Goal: Task Accomplishment & Management: Complete application form

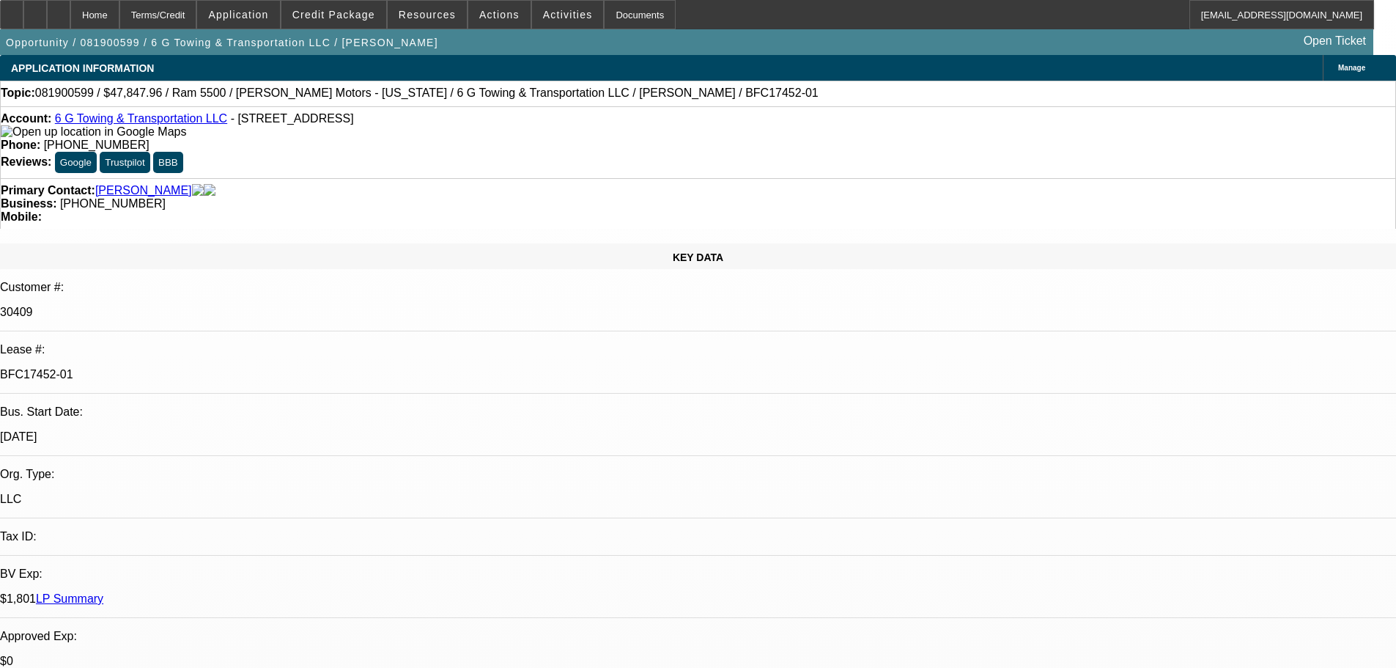
select select "0"
select select "0.1"
select select "4"
select select "0"
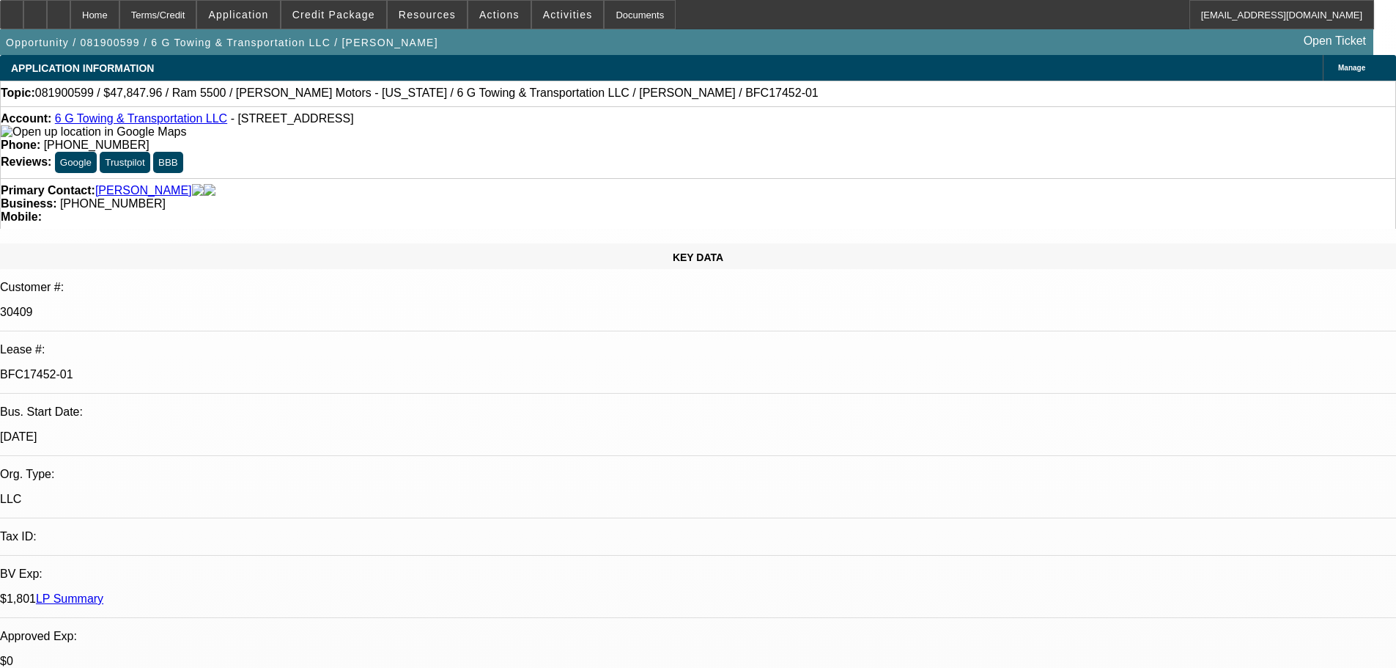
select select "0"
select select "0.1"
select select "4"
select select "0"
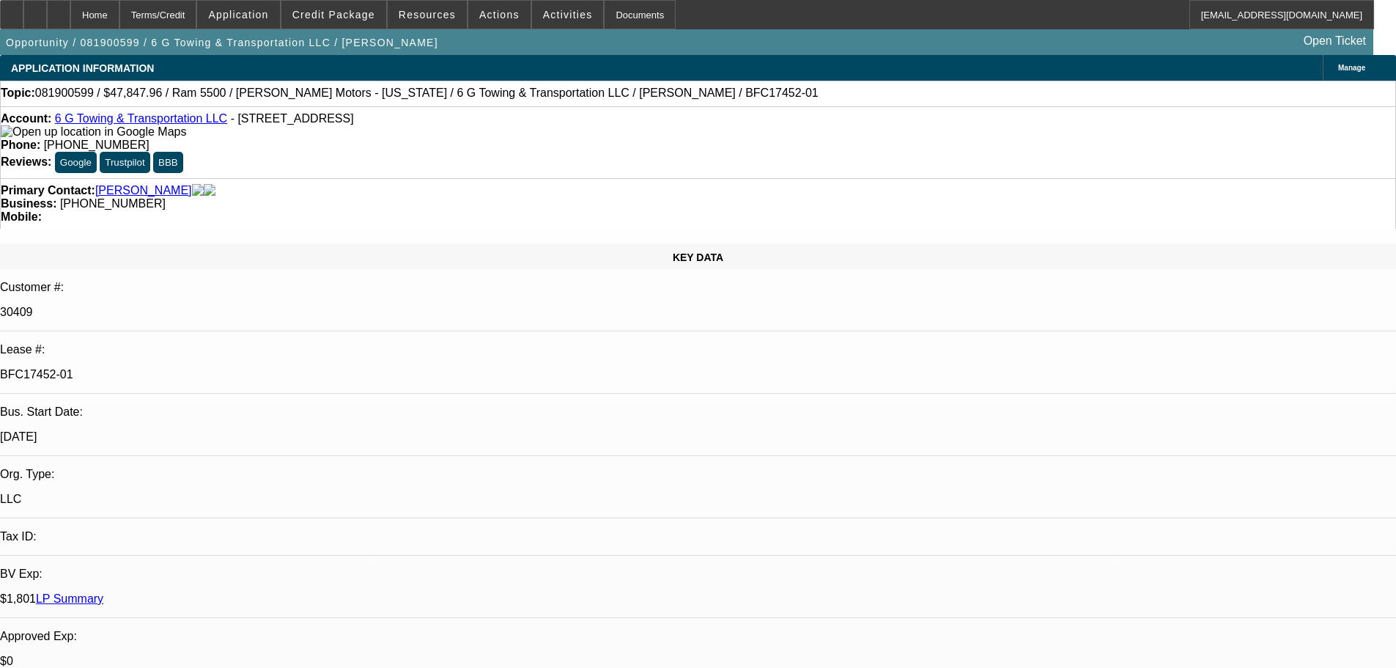
select select "0.1"
select select "4"
select select "0"
select select "0.1"
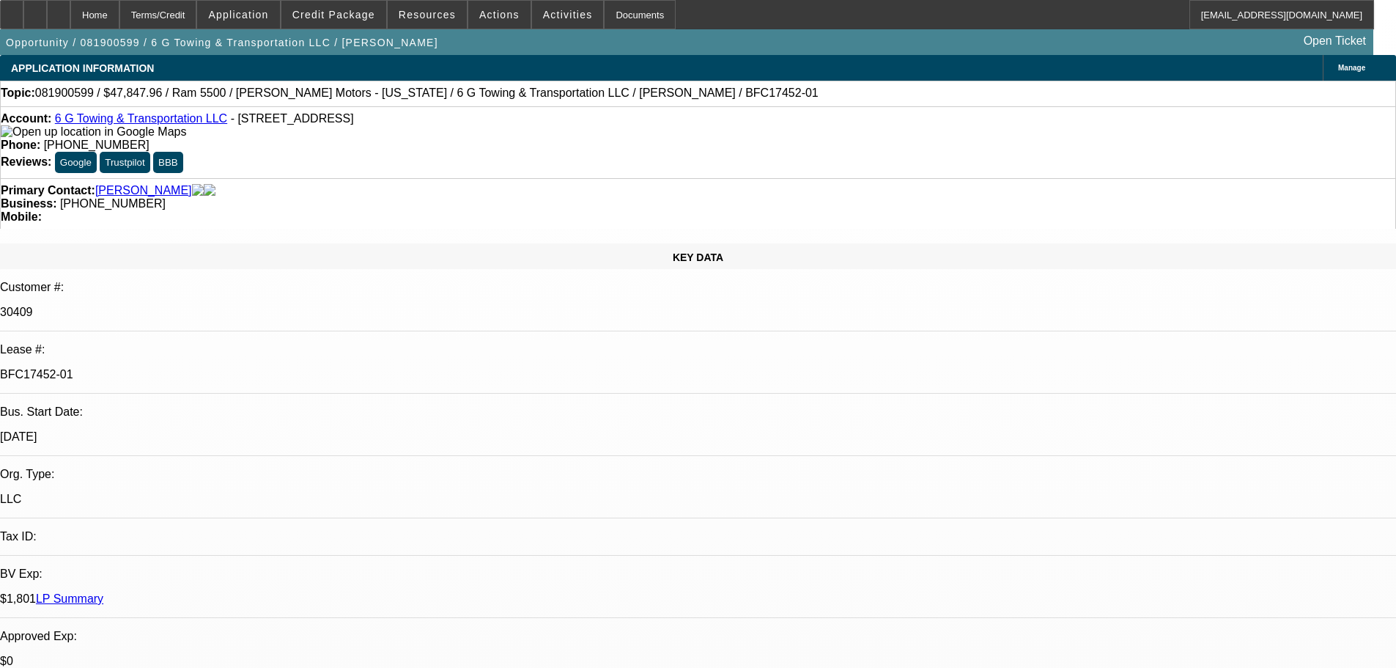
select select "4"
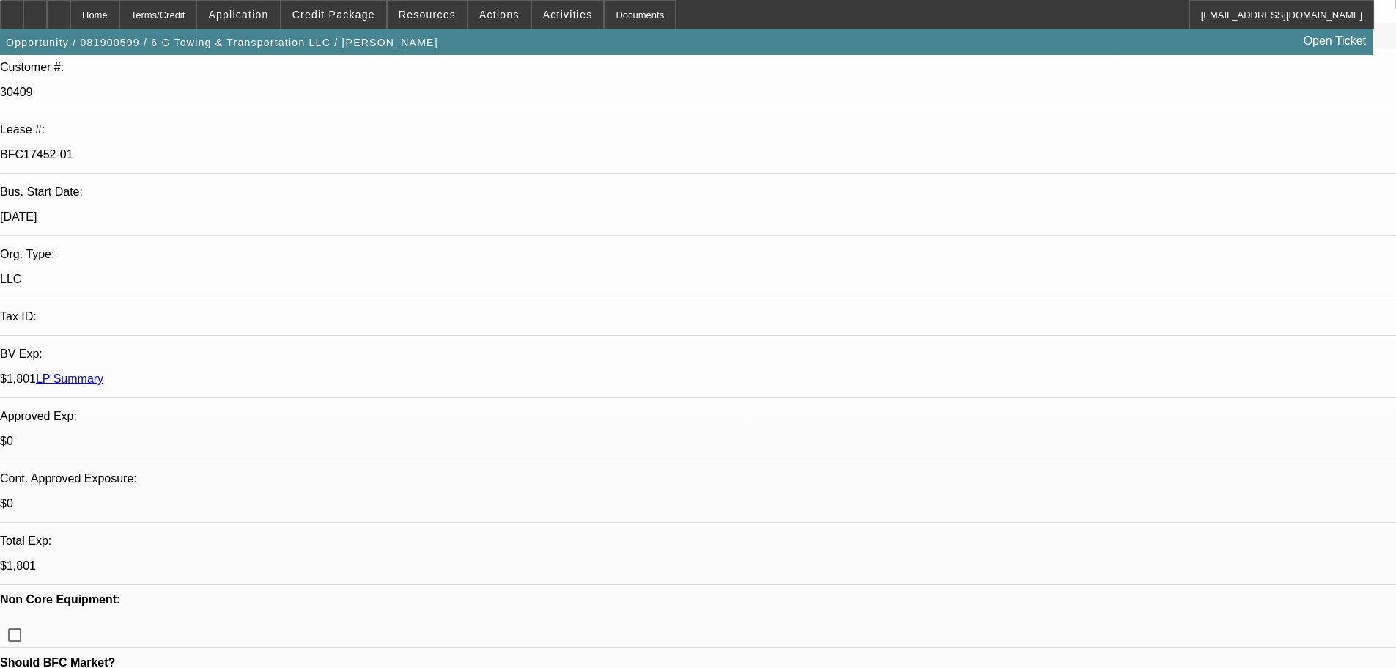
scroll to position [220, 0]
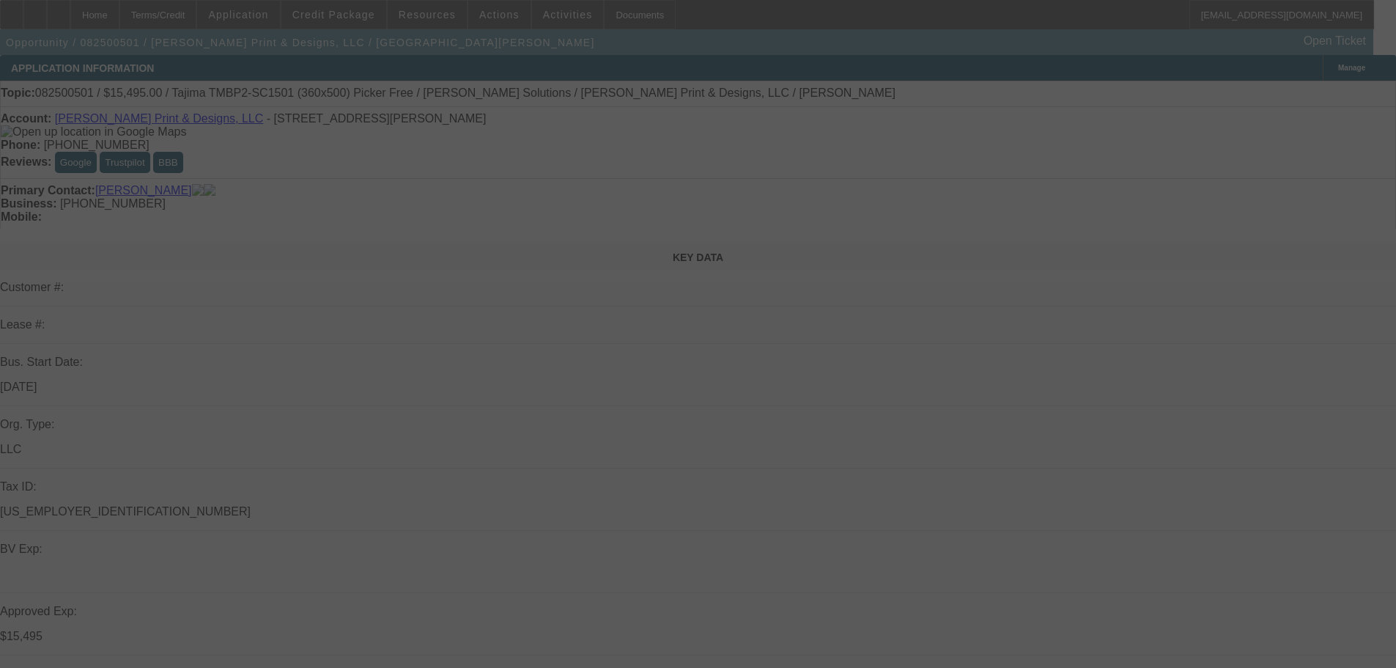
scroll to position [293, 0]
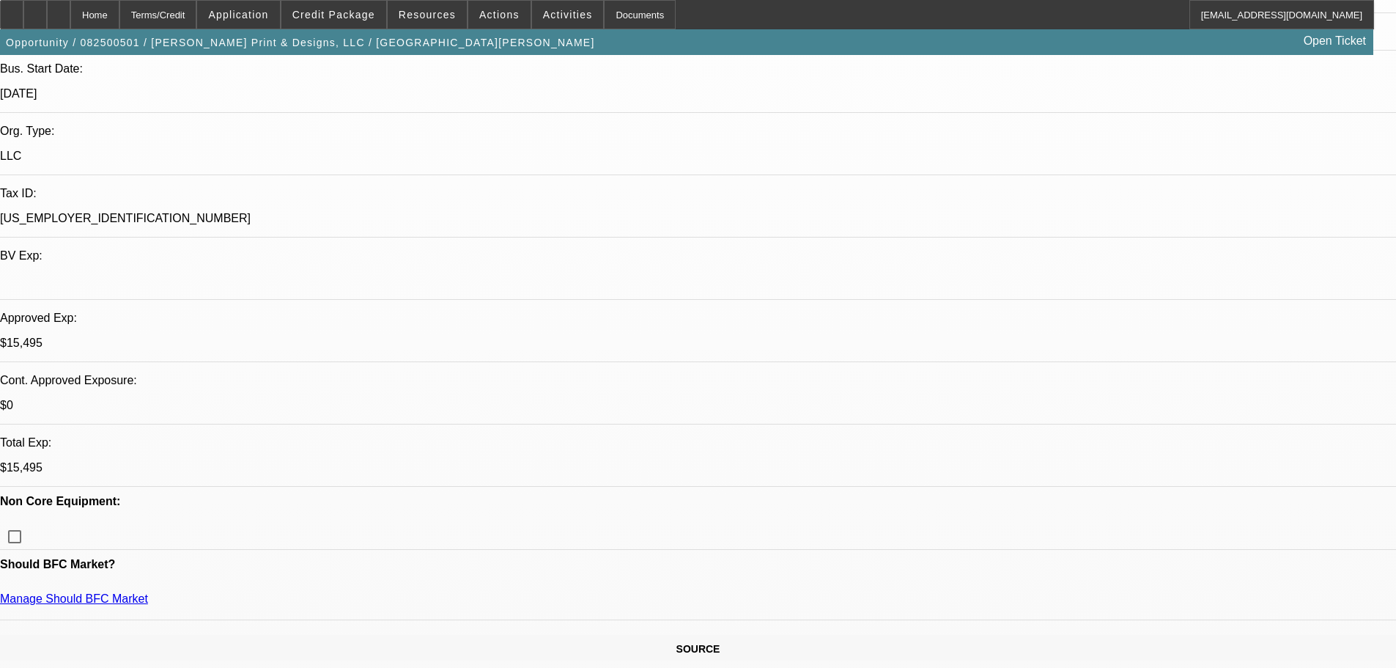
select select "0"
select select "2"
select select "0"
select select "6"
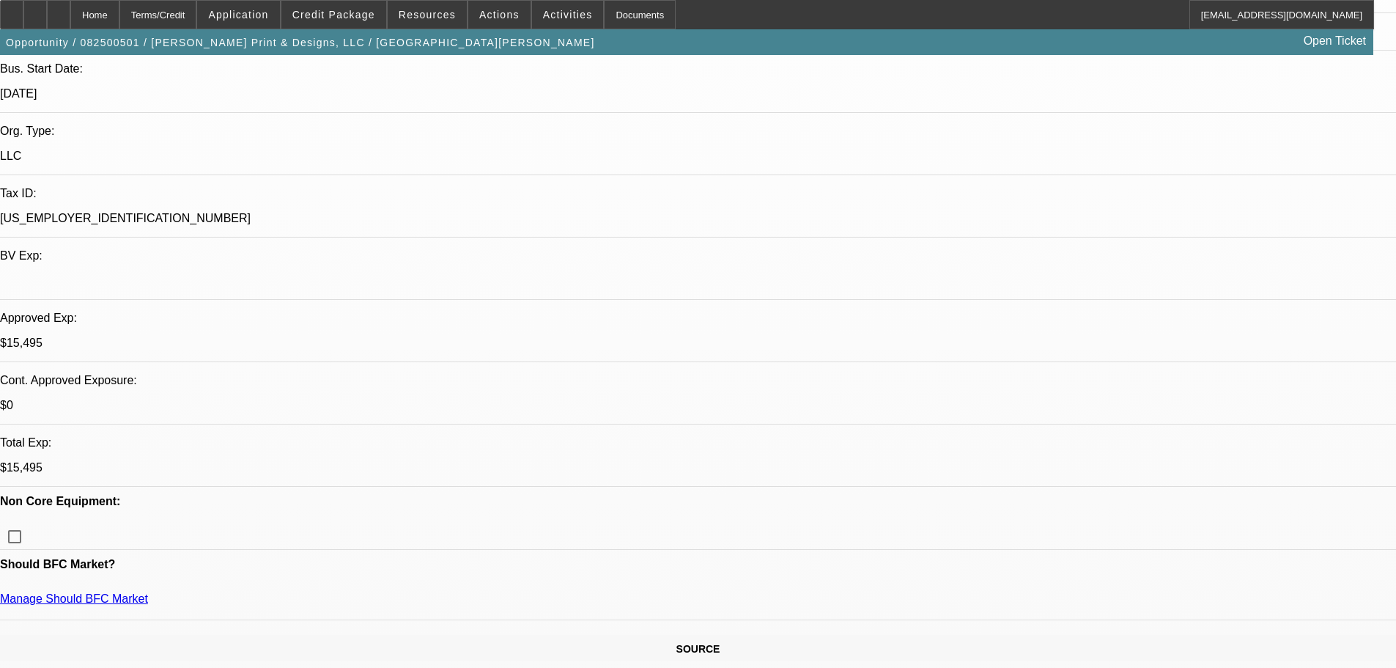
select select "0"
select select "2"
select select "0"
select select "6"
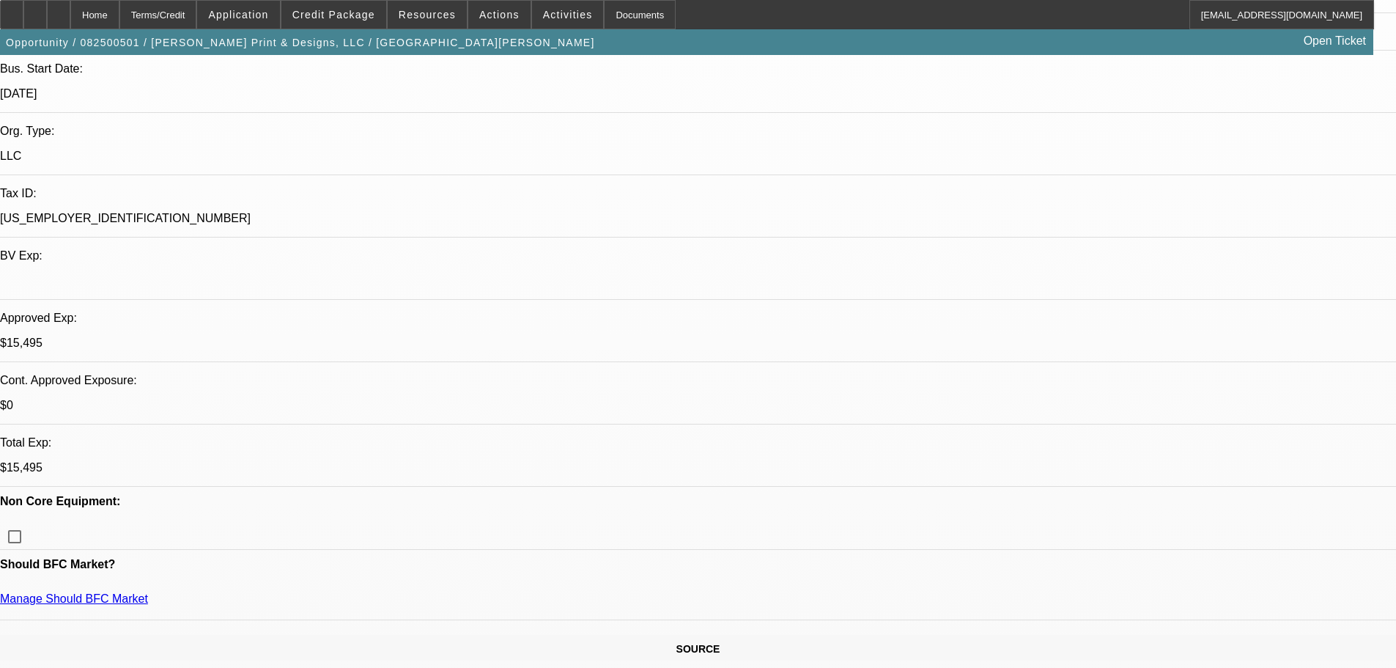
select select "0"
select select "2"
select select "0.1"
select select "4"
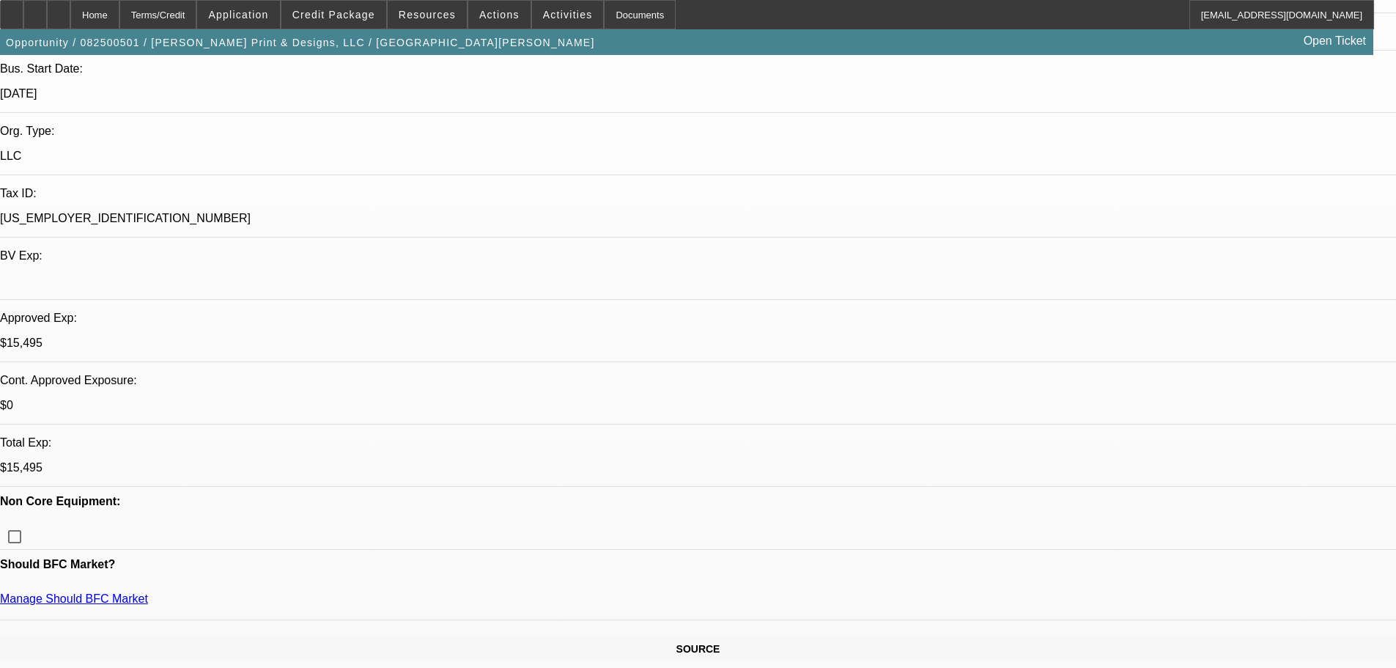
select select "0"
select select "2"
select select "0.1"
select select "4"
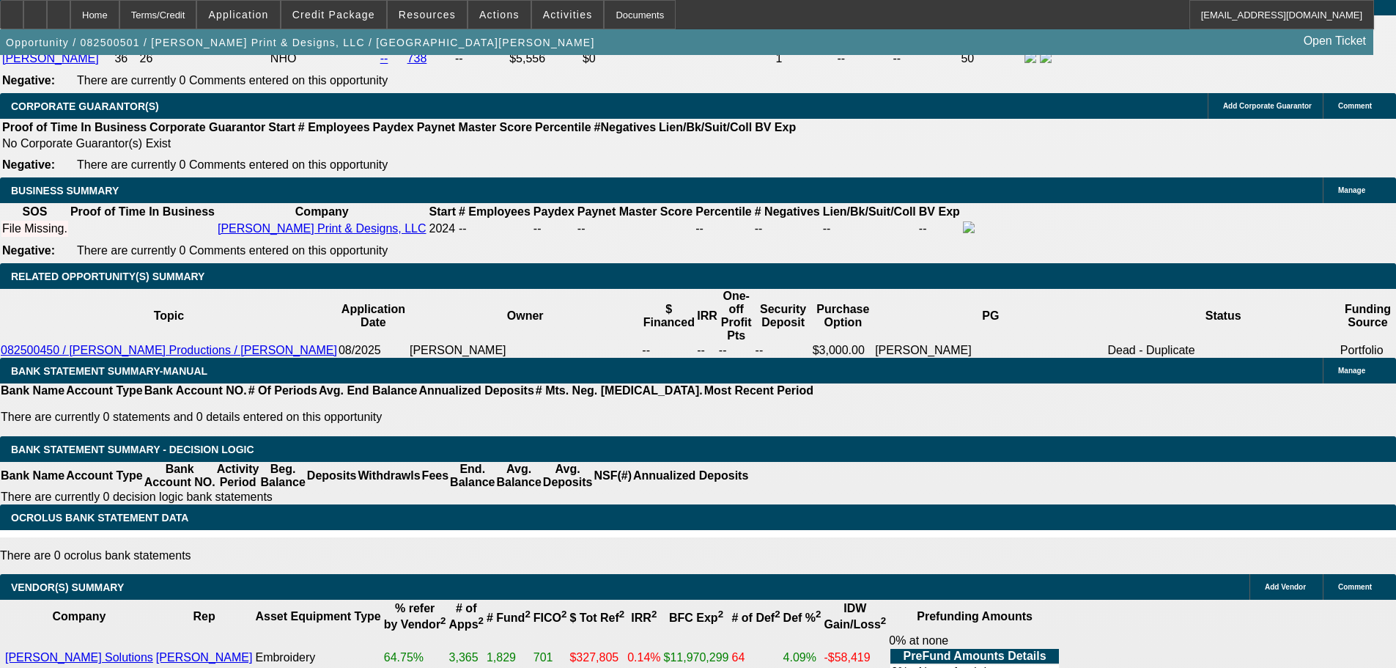
scroll to position [2389, 0]
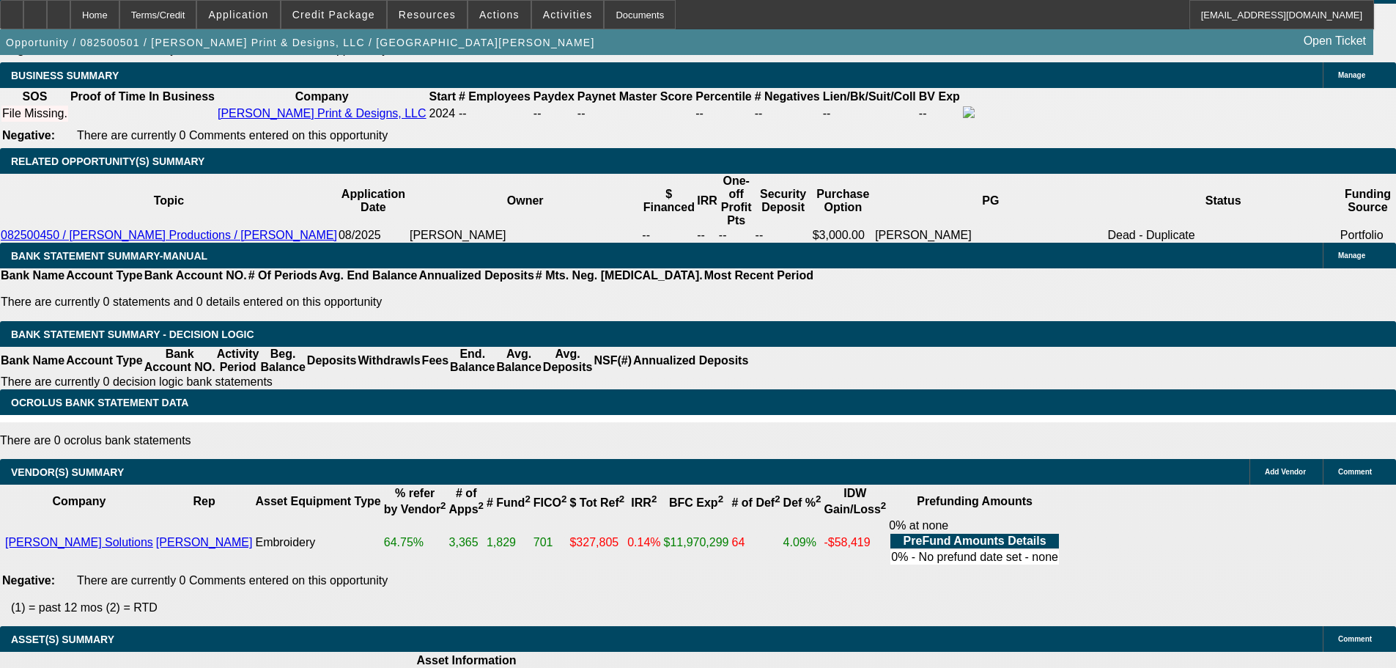
select select "3"
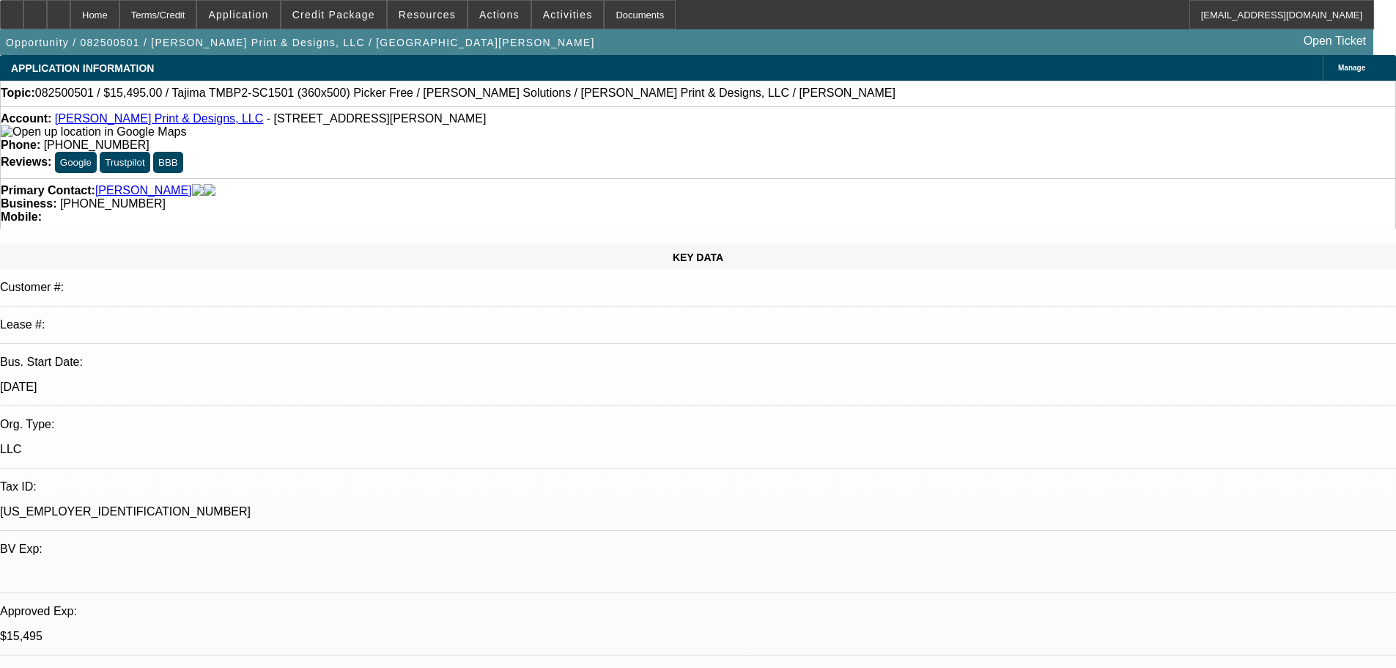
scroll to position [220, 0]
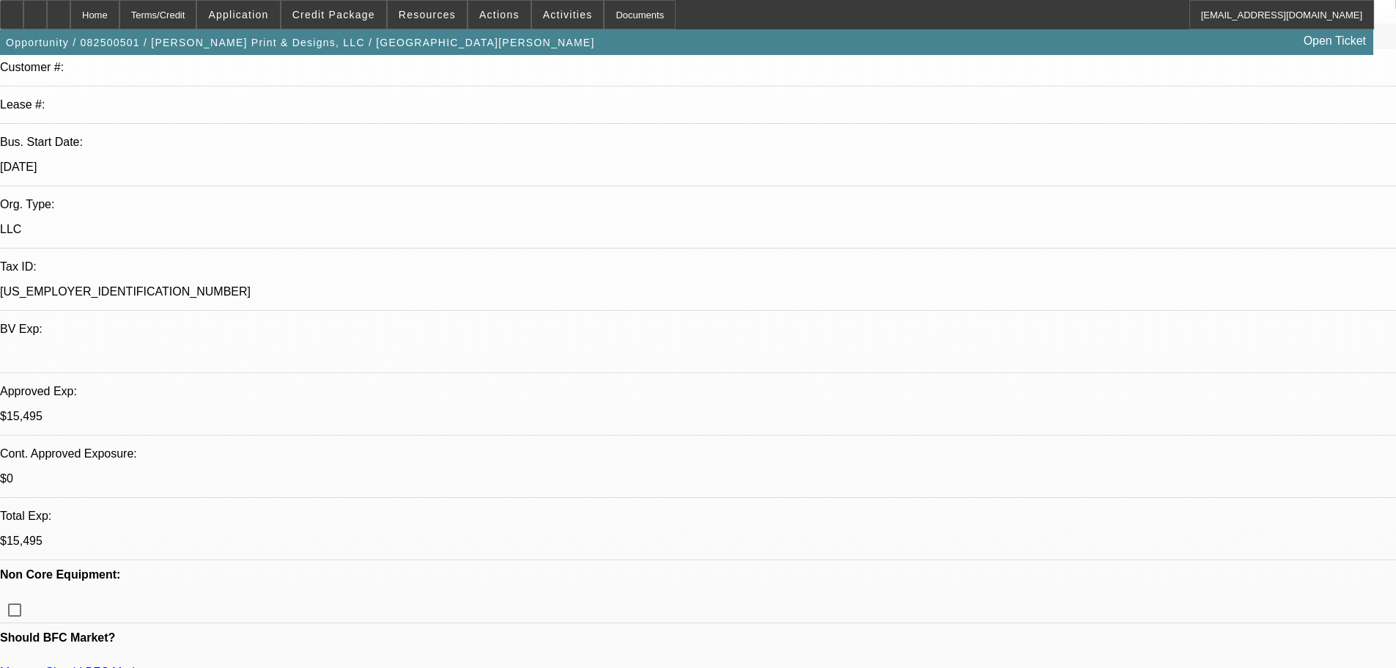
type textarea "JUST MIND BOGGLING WE ARE UNABLE TO DO LEASES ON SHITTY CREDIT START UPS- GOOD …"
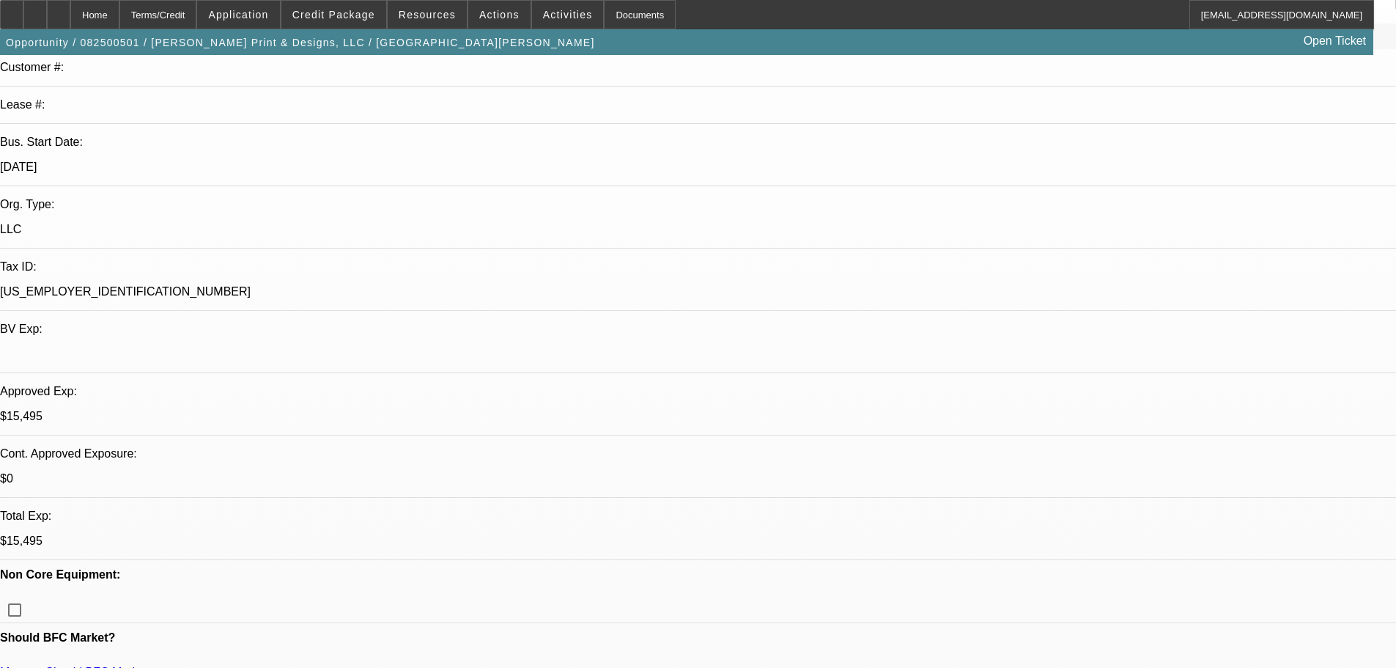
scroll to position [0, 0]
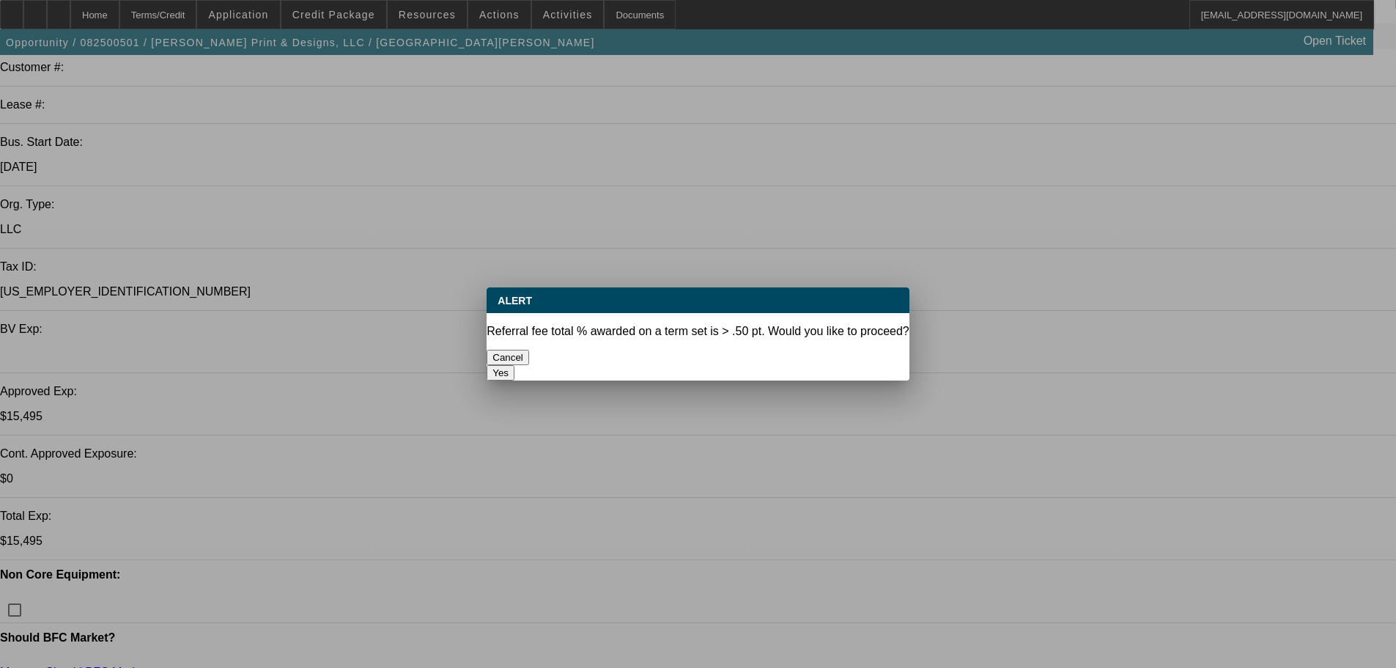
click at [515, 365] on button "Yes" at bounding box center [501, 372] width 28 height 15
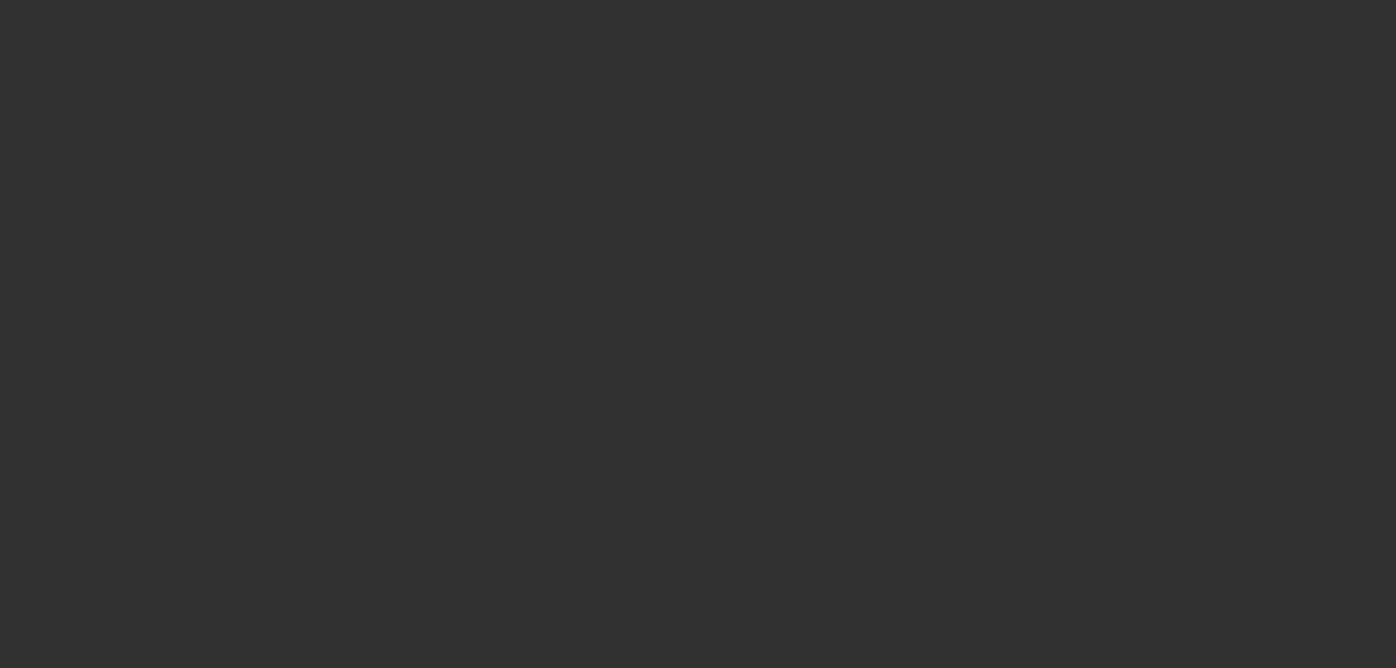
select select "0"
select select "2"
select select "0"
select select "6"
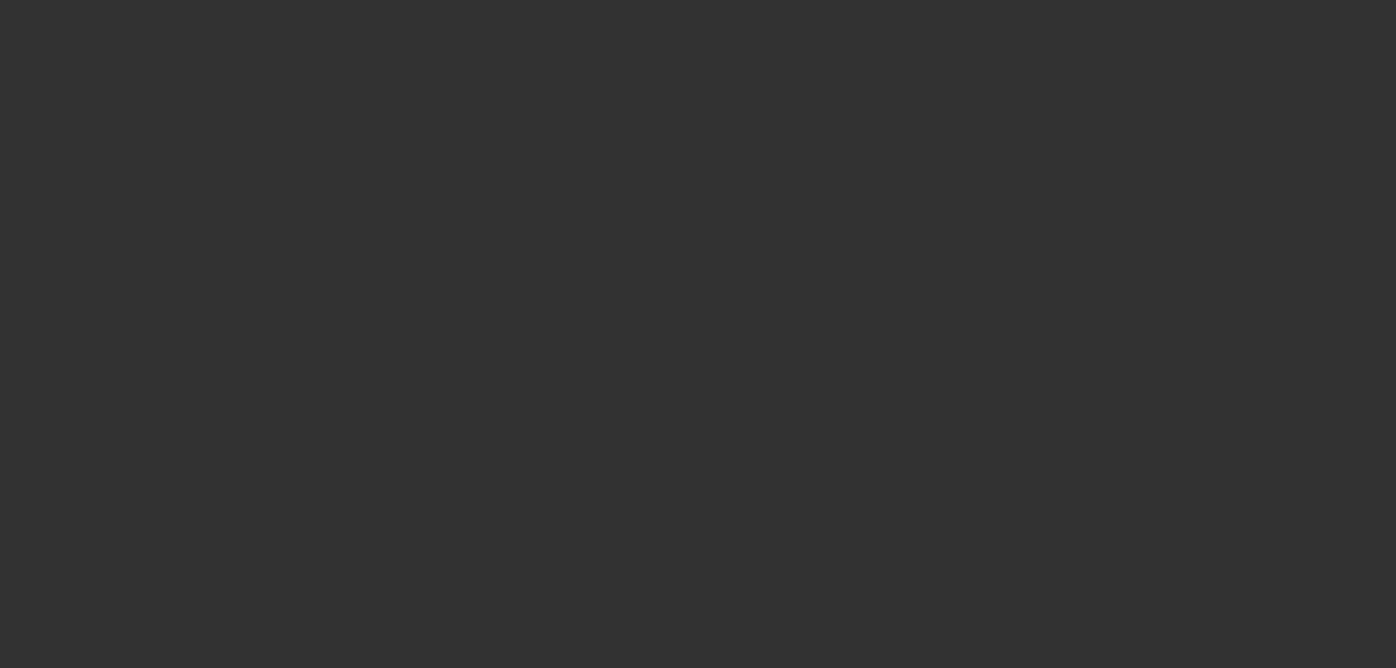
select select "0"
select select "2"
select select "0"
select select "6"
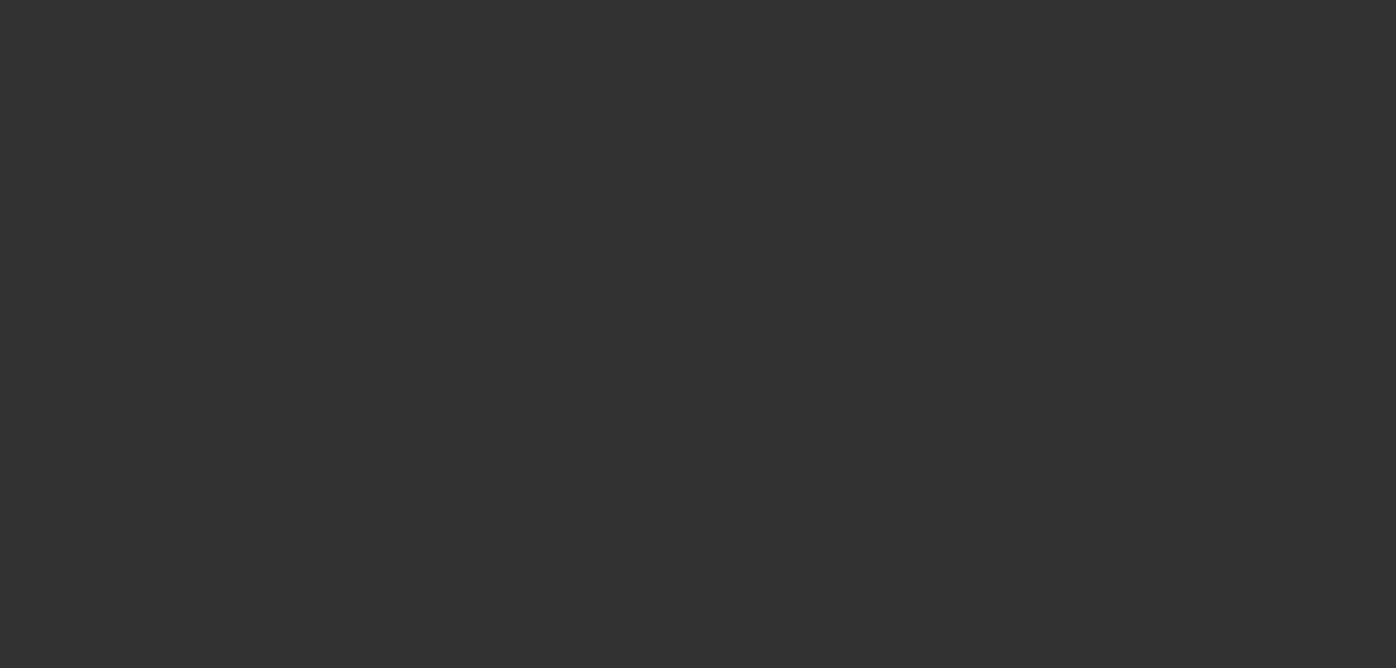
select select "0"
select select "2"
select select "0.1"
select select "4"
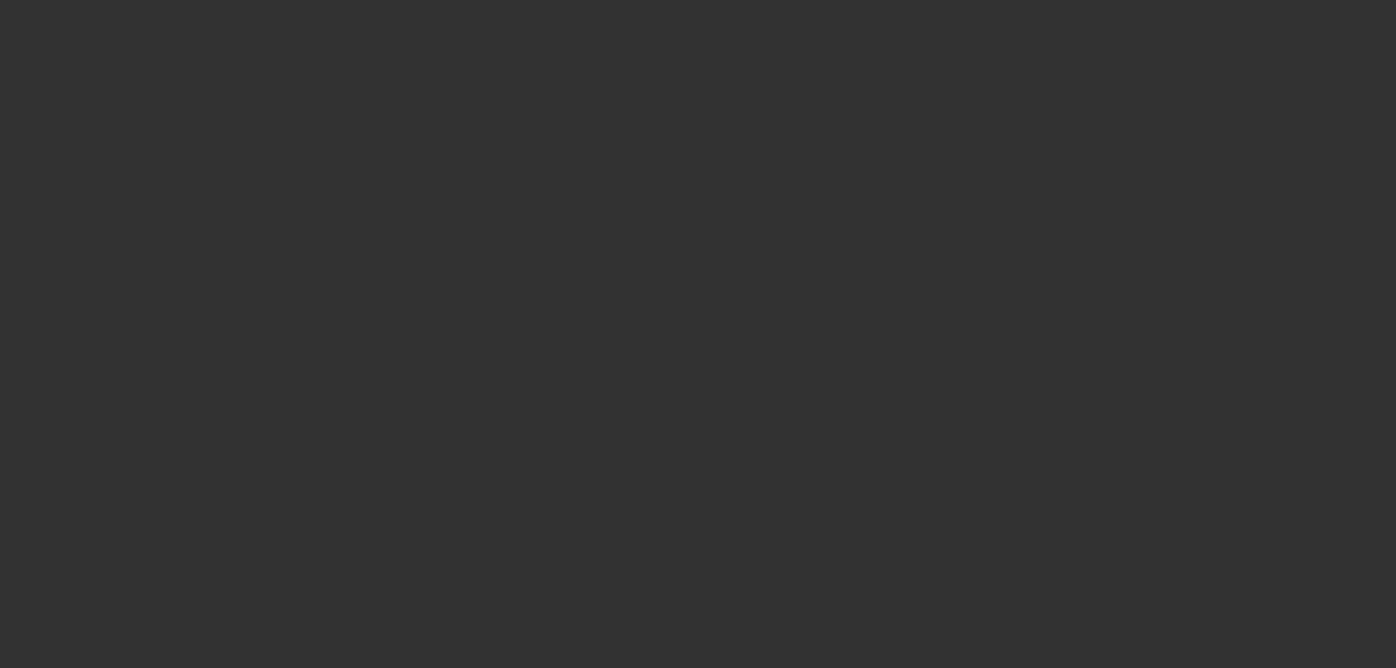
select select "0"
select select "2"
select select "0.1"
select select "4"
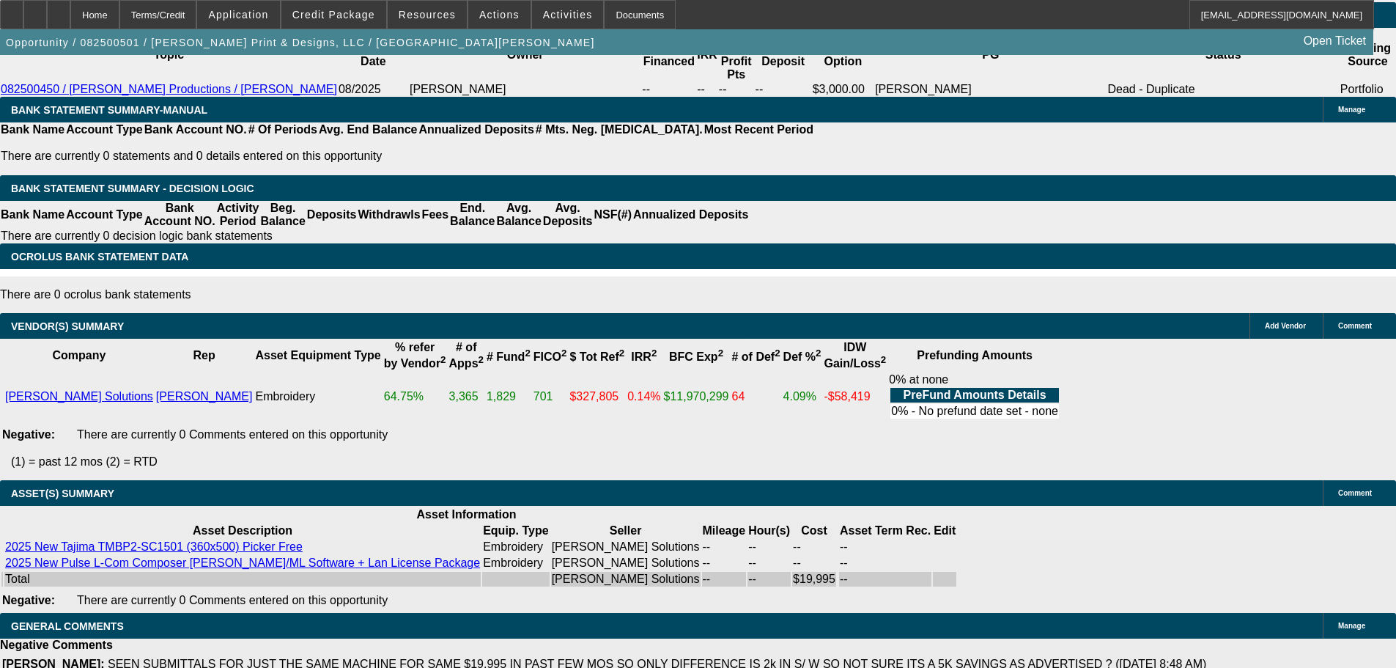
scroll to position [2565, 0]
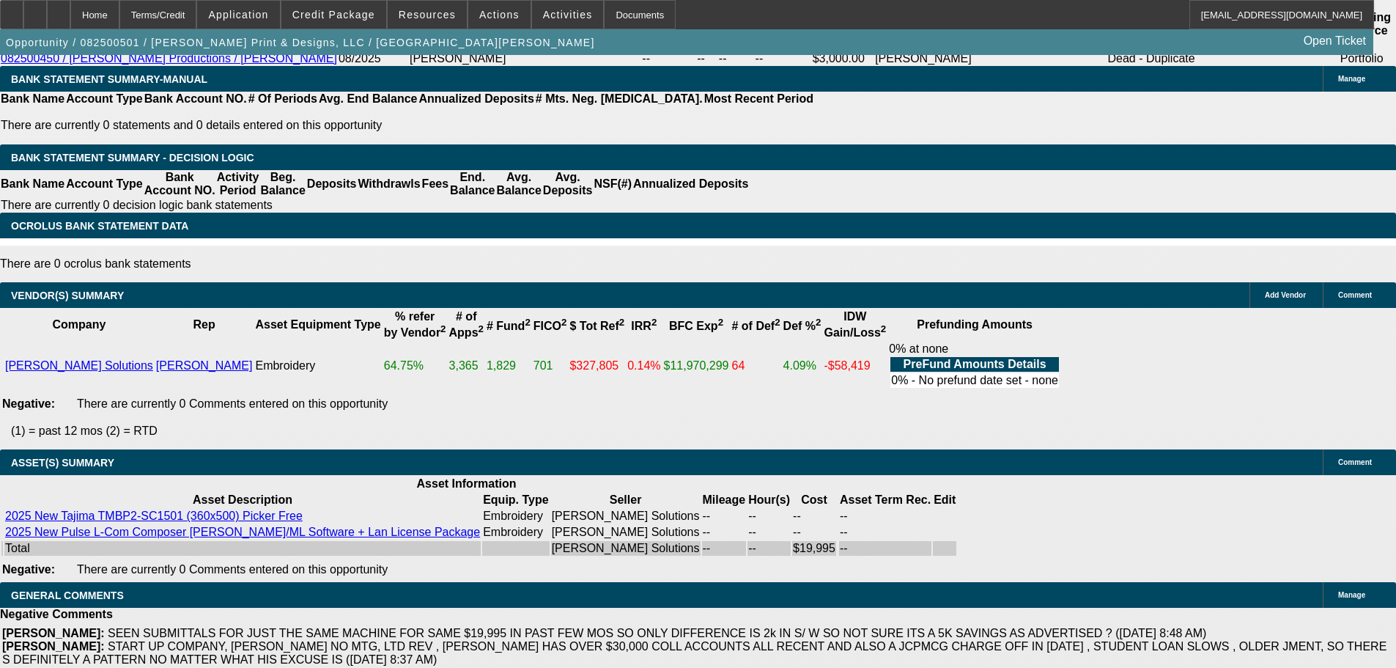
select select "3"
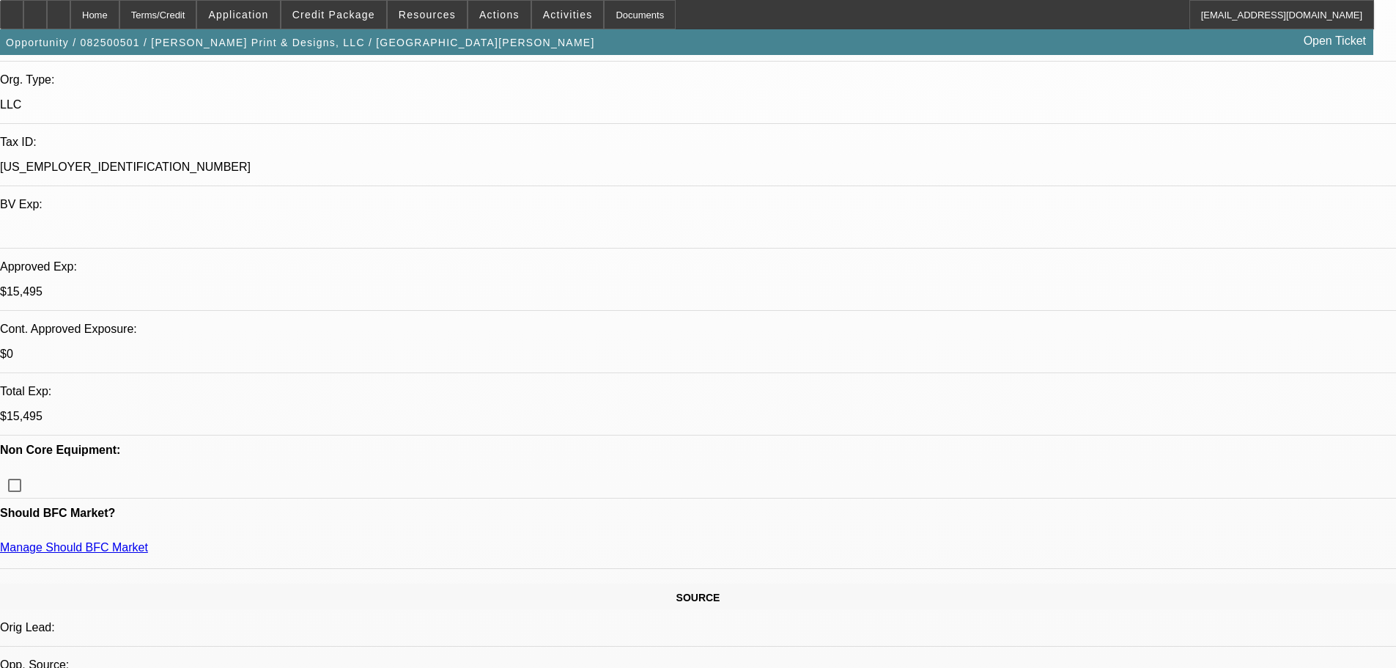
scroll to position [366, 0]
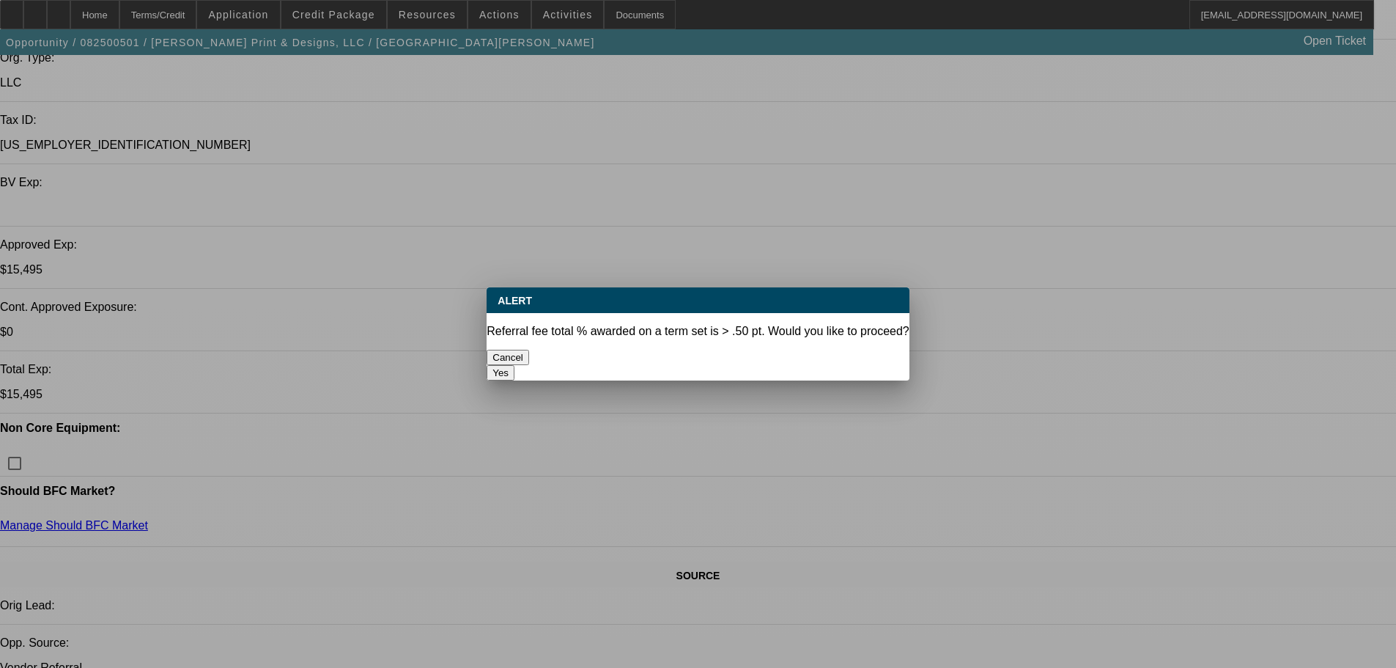
click at [515, 365] on button "Yes" at bounding box center [501, 372] width 28 height 15
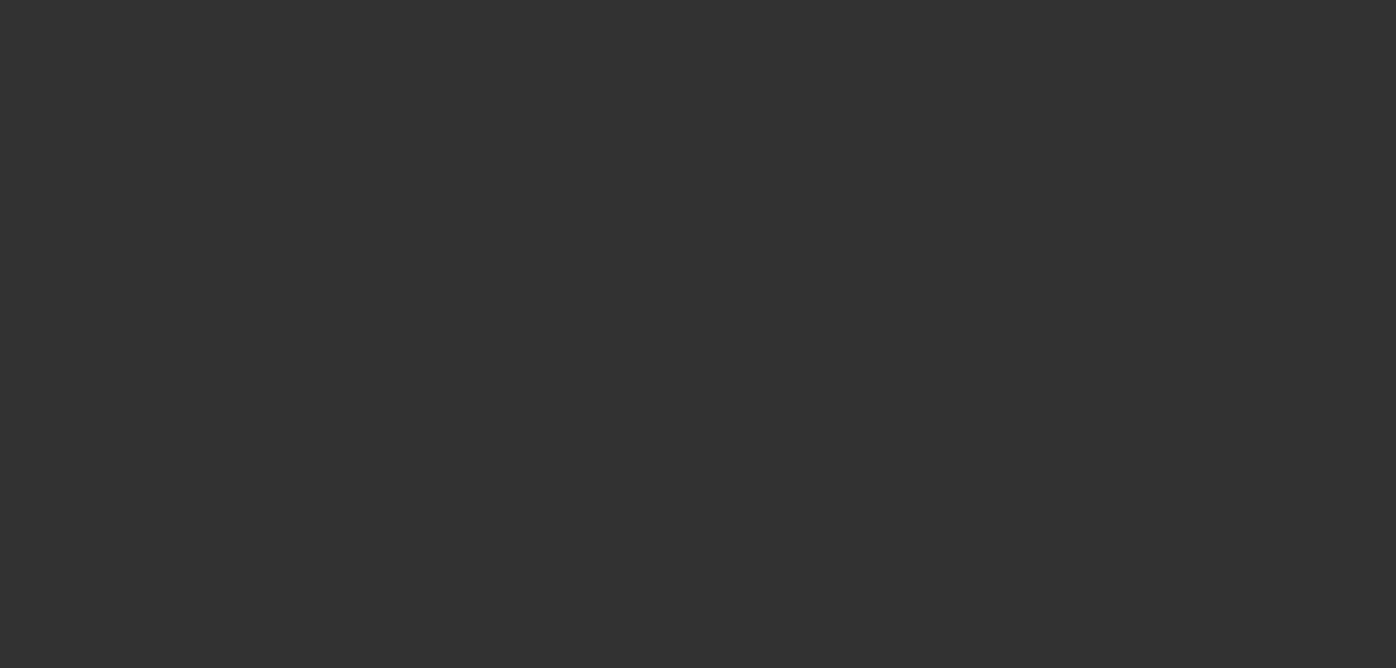
select select "0"
select select "2"
select select "0"
select select "6"
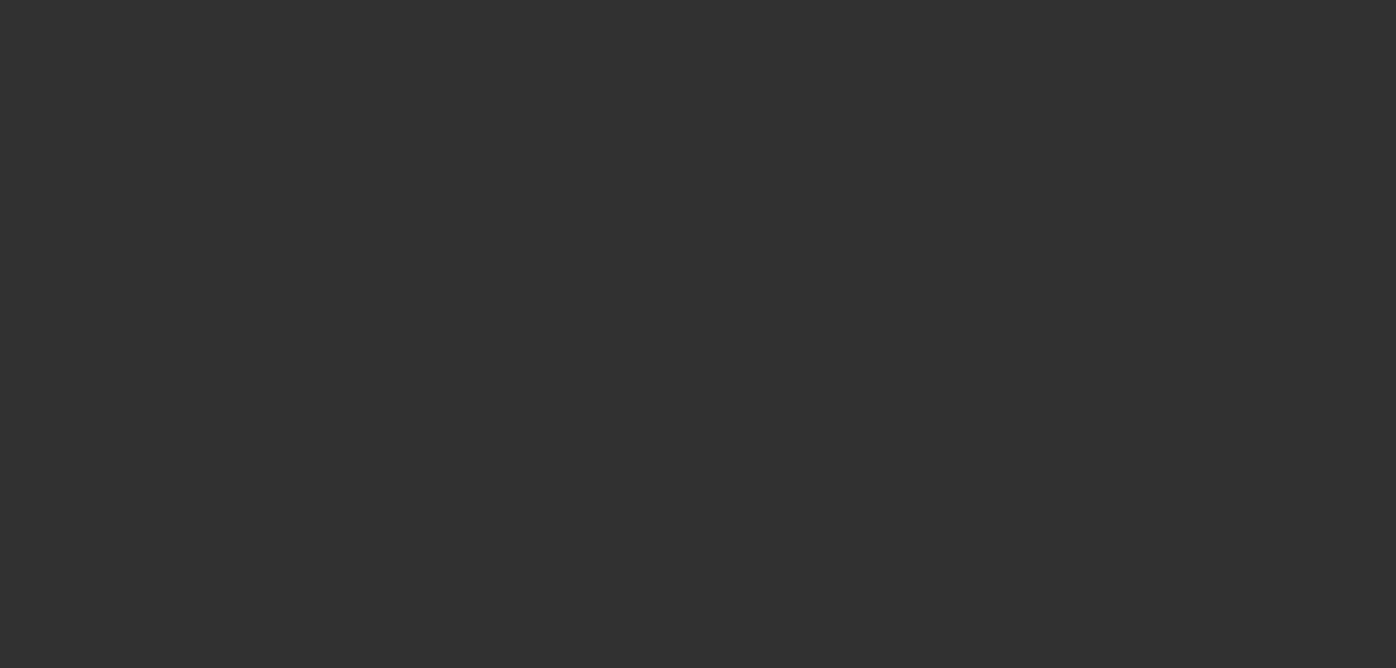
select select "0"
select select "2"
select select "0"
select select "6"
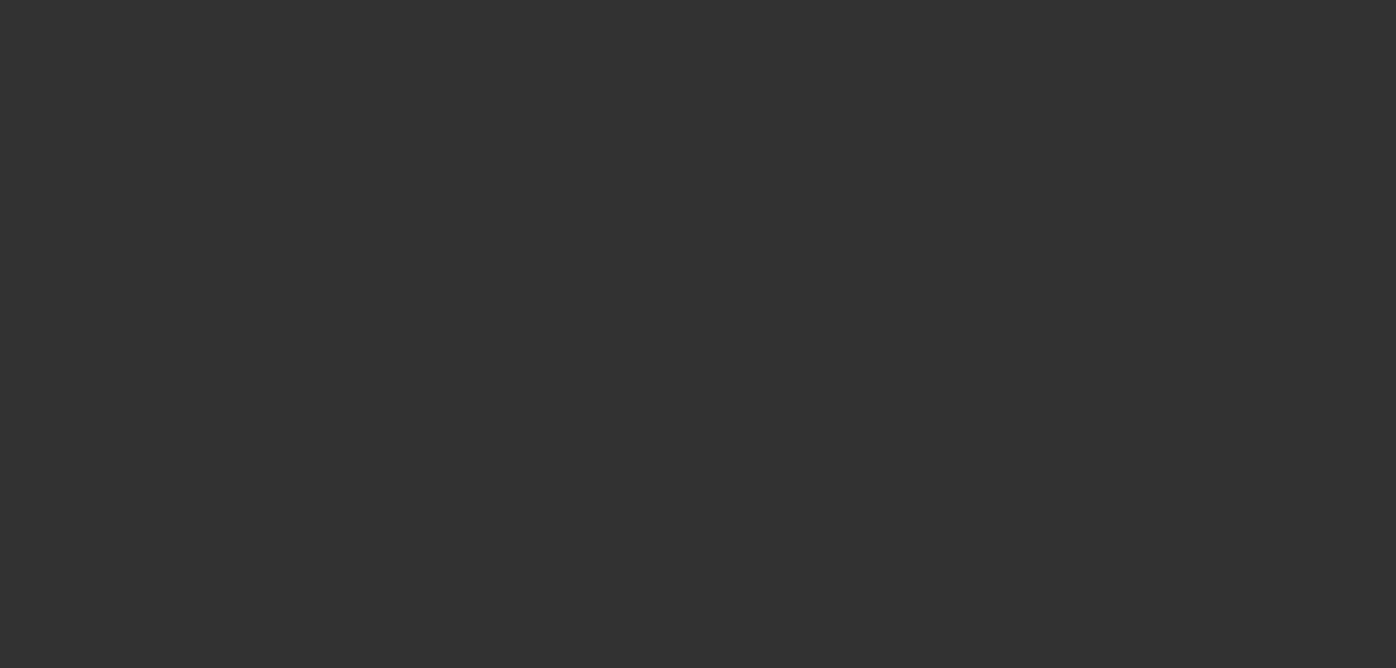
select select "0"
select select "2"
select select "0.1"
select select "4"
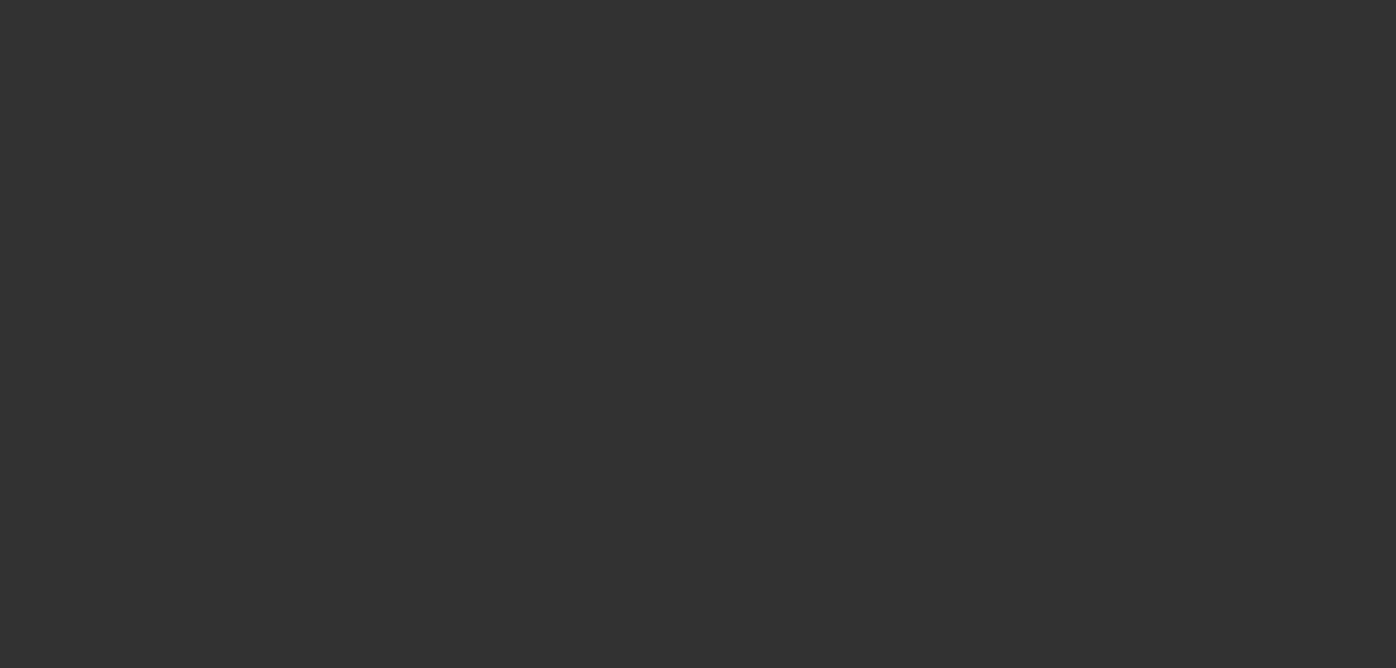
select select "0"
select select "2"
select select "0.1"
select select "4"
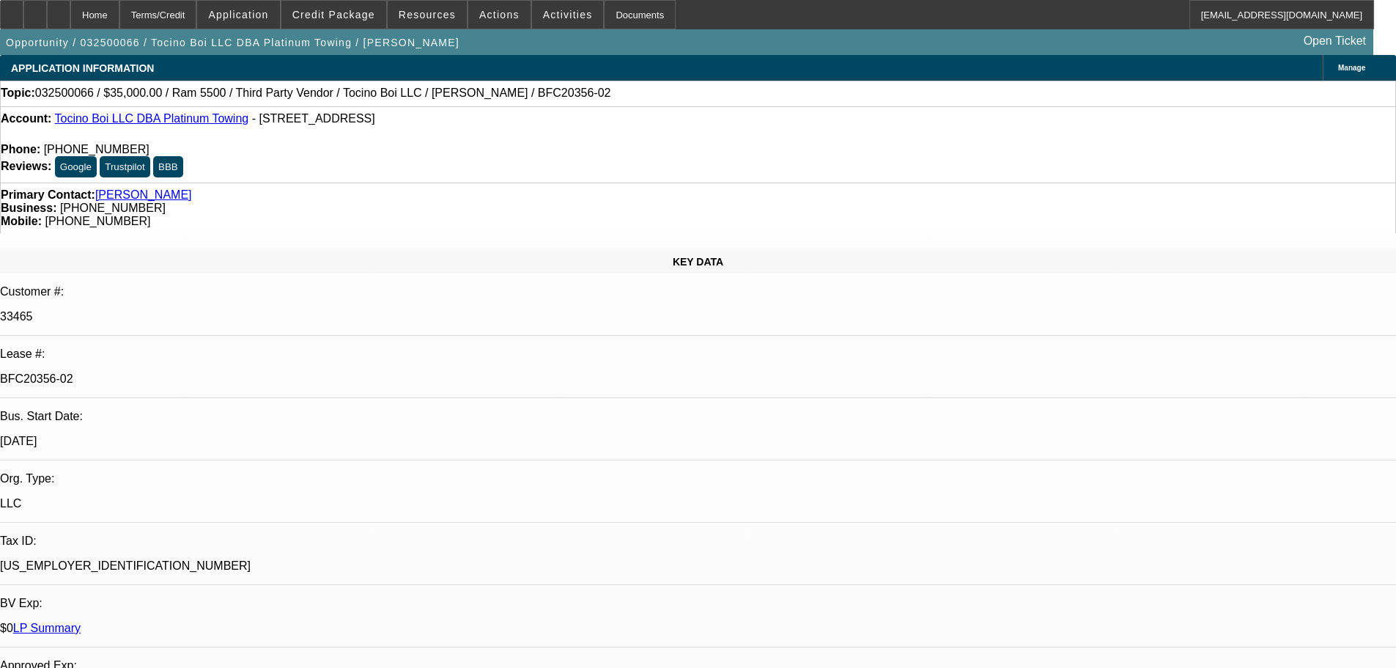
select select "0"
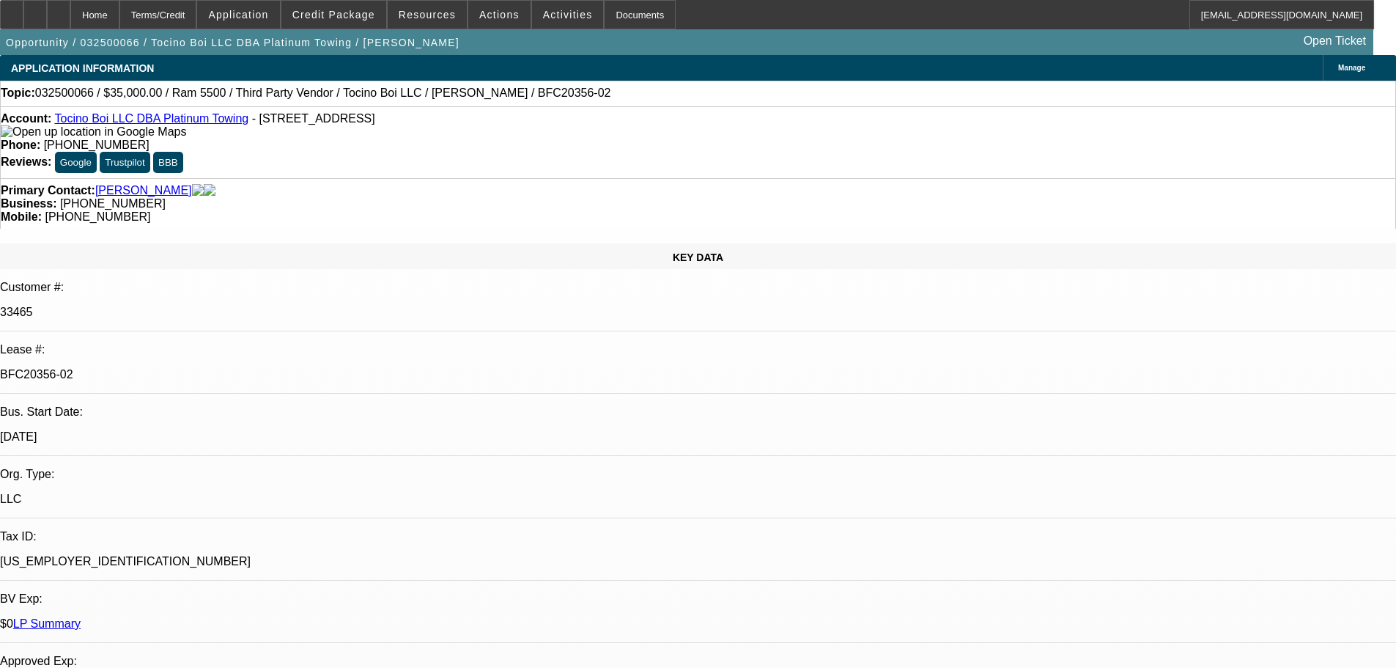
select select "0"
select select "6"
select select "0"
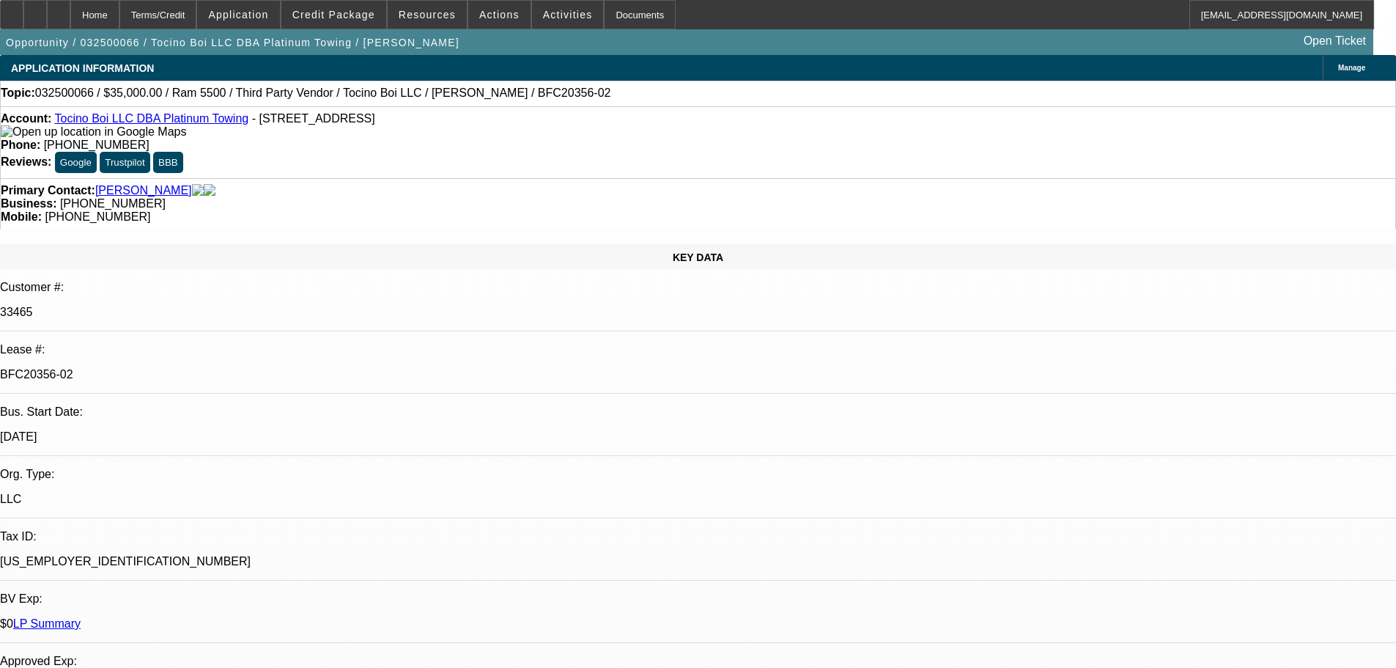
select select "0"
select select "6"
select select "0"
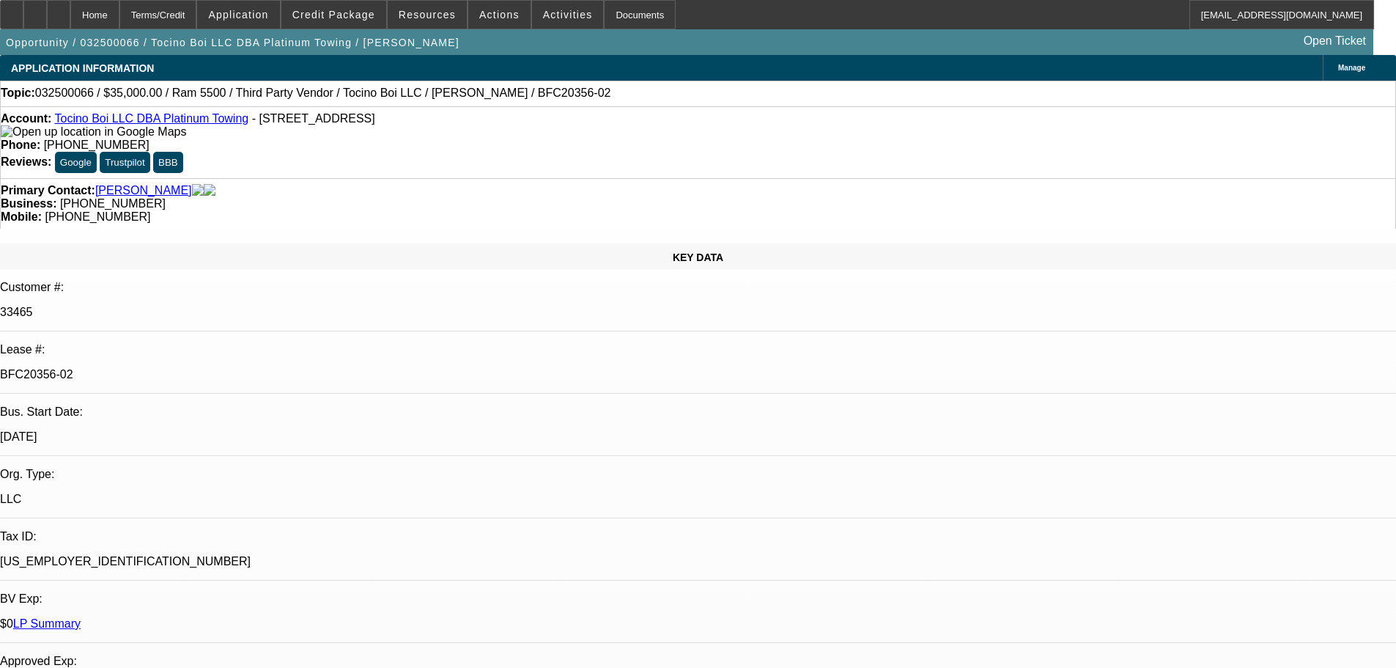
select select "6"
select select "0"
select select "6"
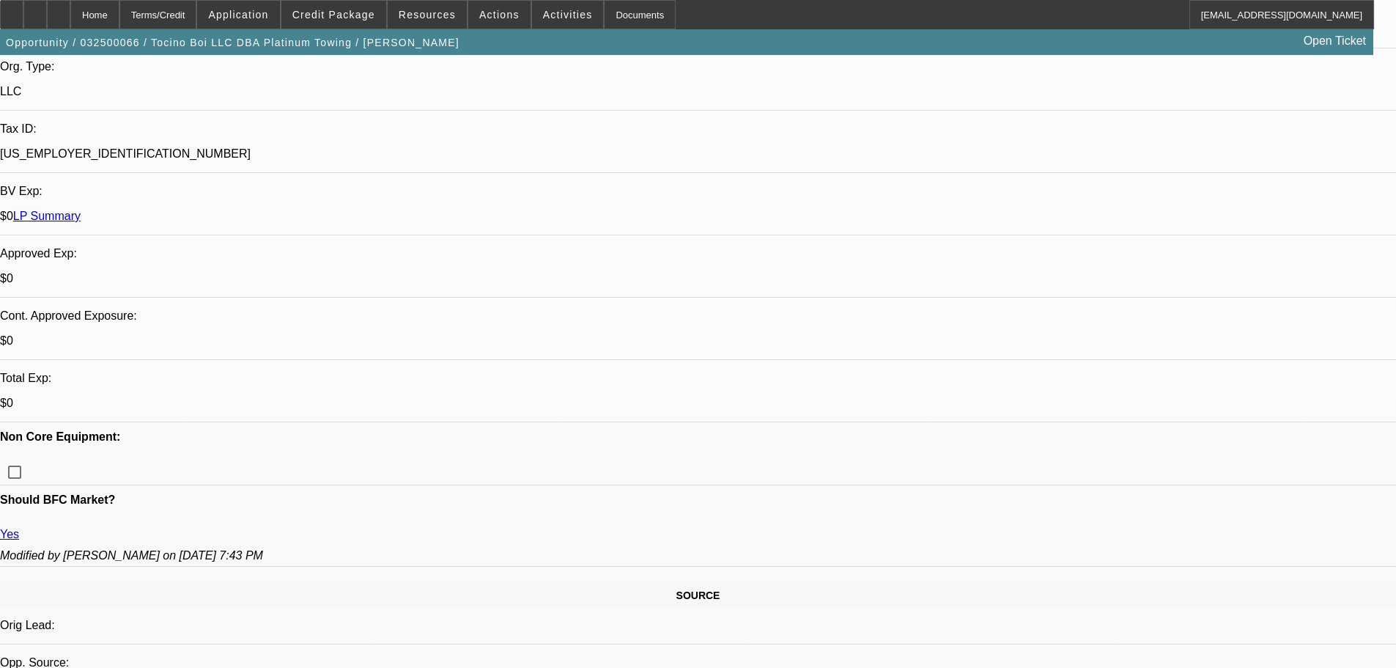
scroll to position [147, 0]
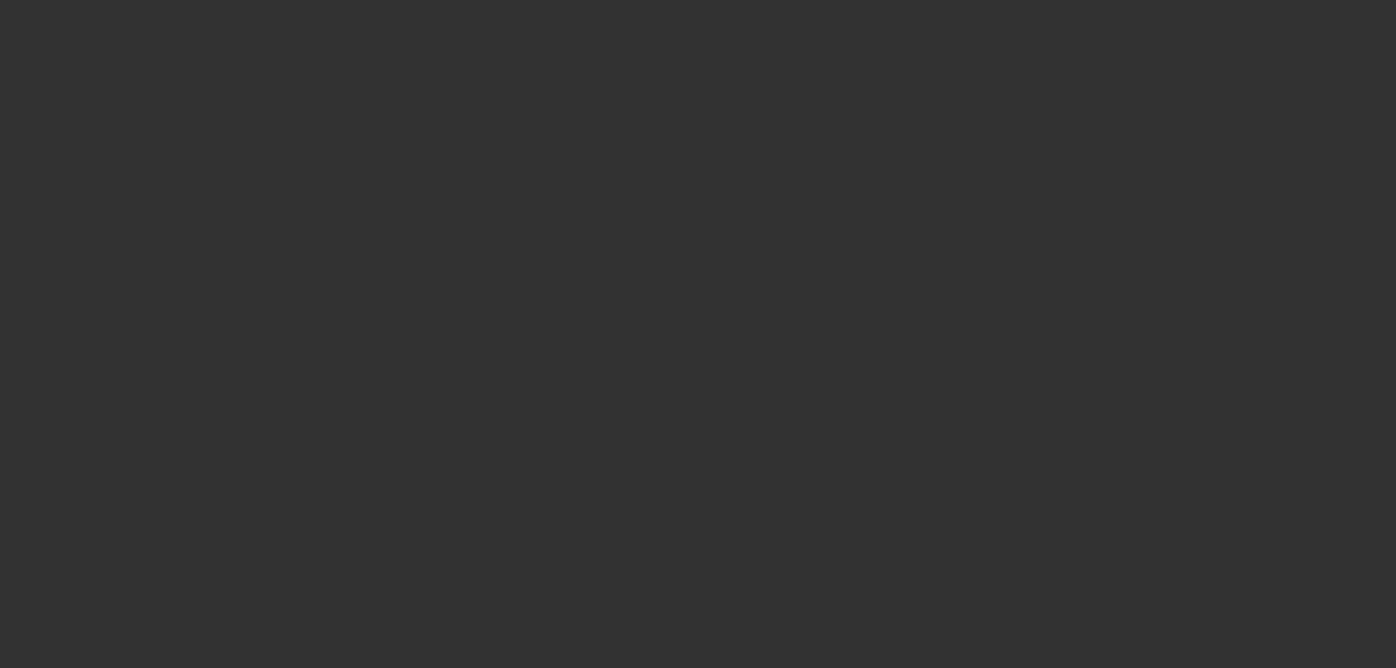
scroll to position [0, 0]
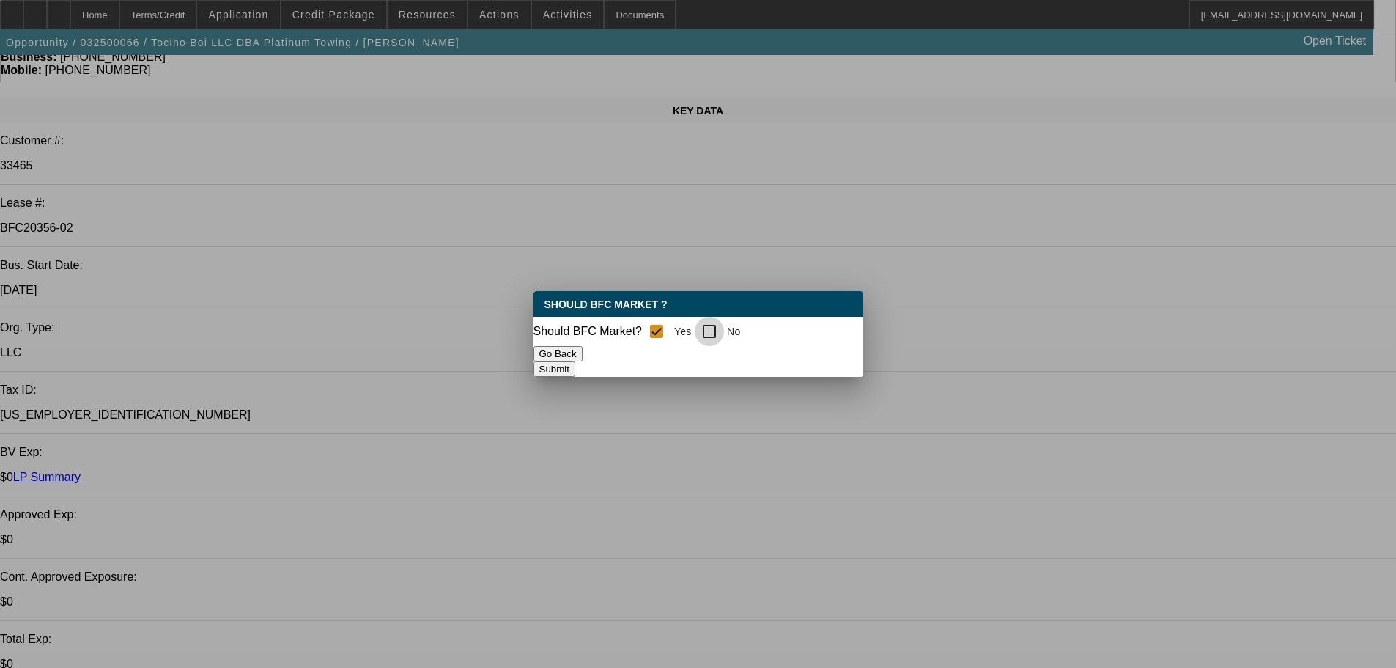
click at [720, 325] on input "No" at bounding box center [709, 331] width 29 height 29
checkbox input "true"
checkbox input "false"
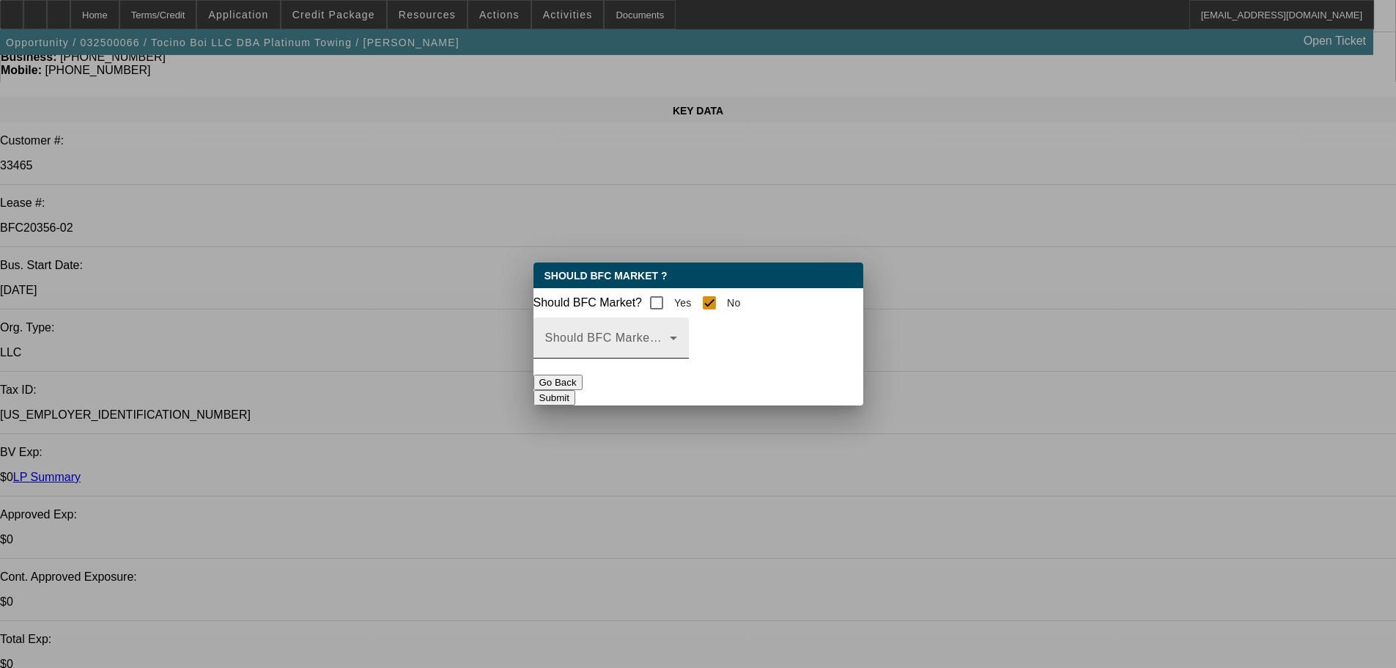
click at [682, 347] on icon at bounding box center [674, 338] width 18 height 18
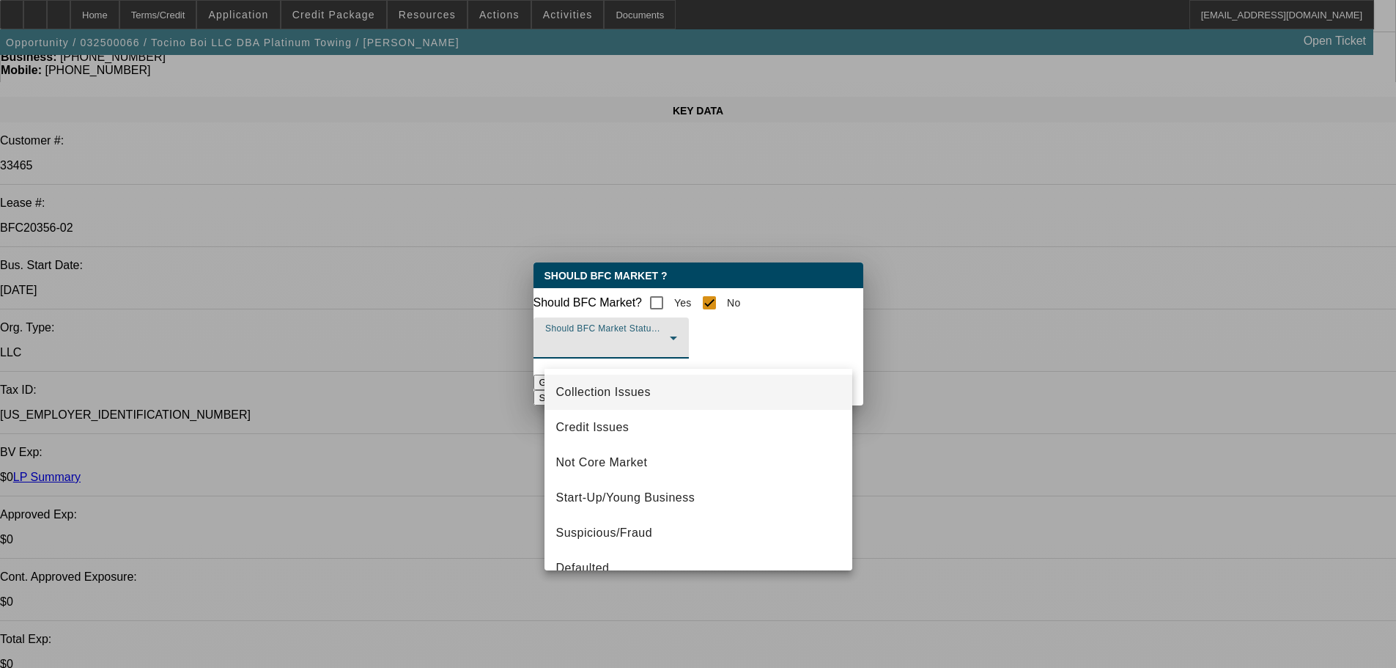
click at [602, 390] on span "Collection Issues" at bounding box center [603, 392] width 95 height 18
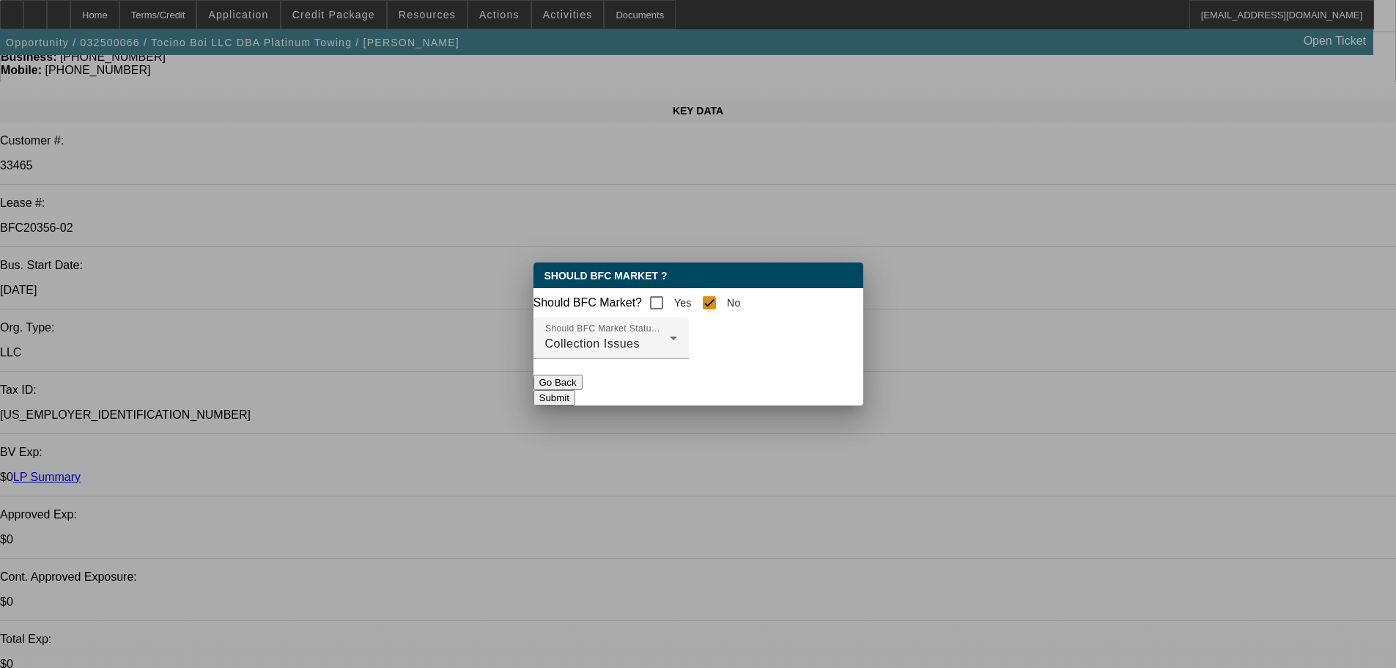
click at [575, 404] on button "Submit" at bounding box center [555, 397] width 42 height 15
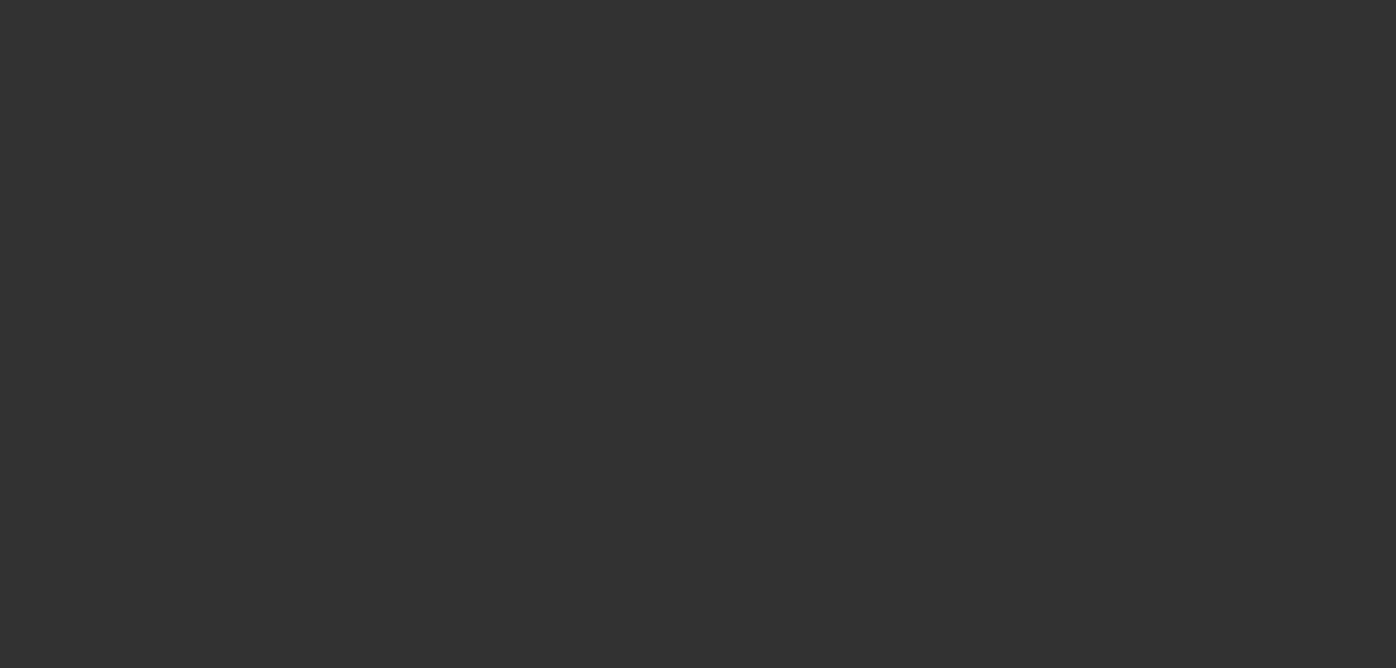
scroll to position [147, 0]
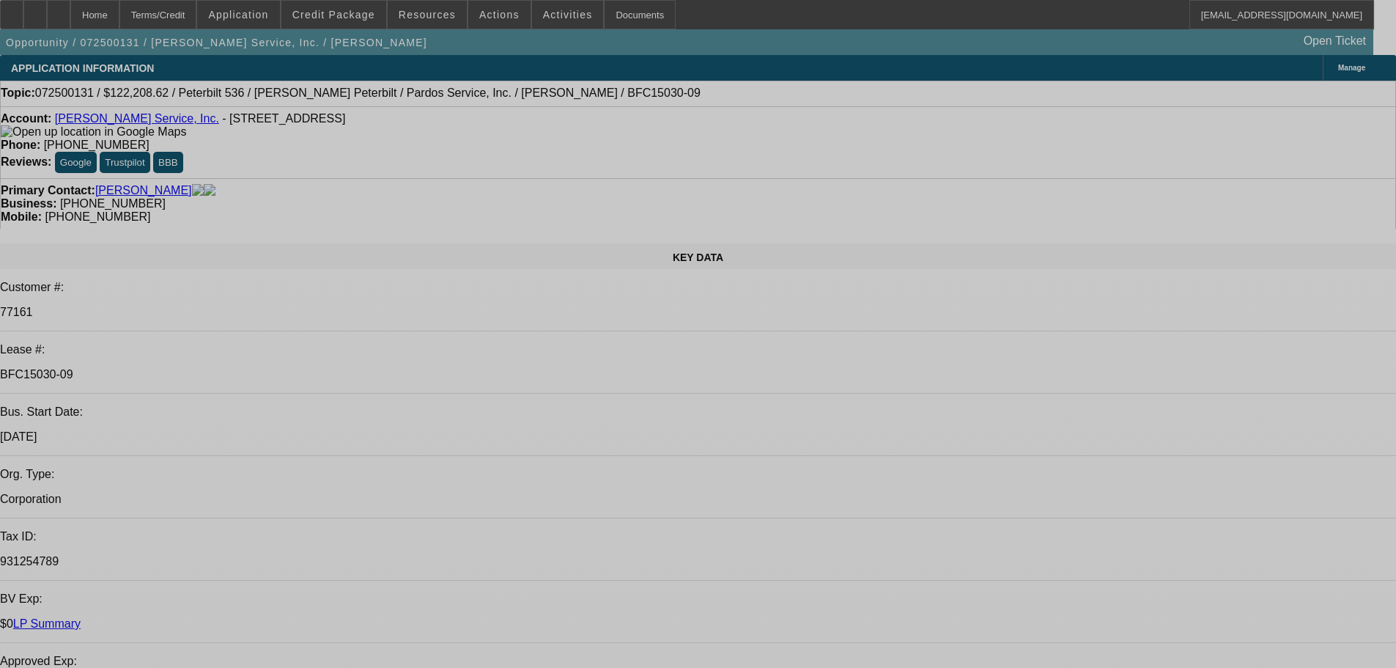
select select "0"
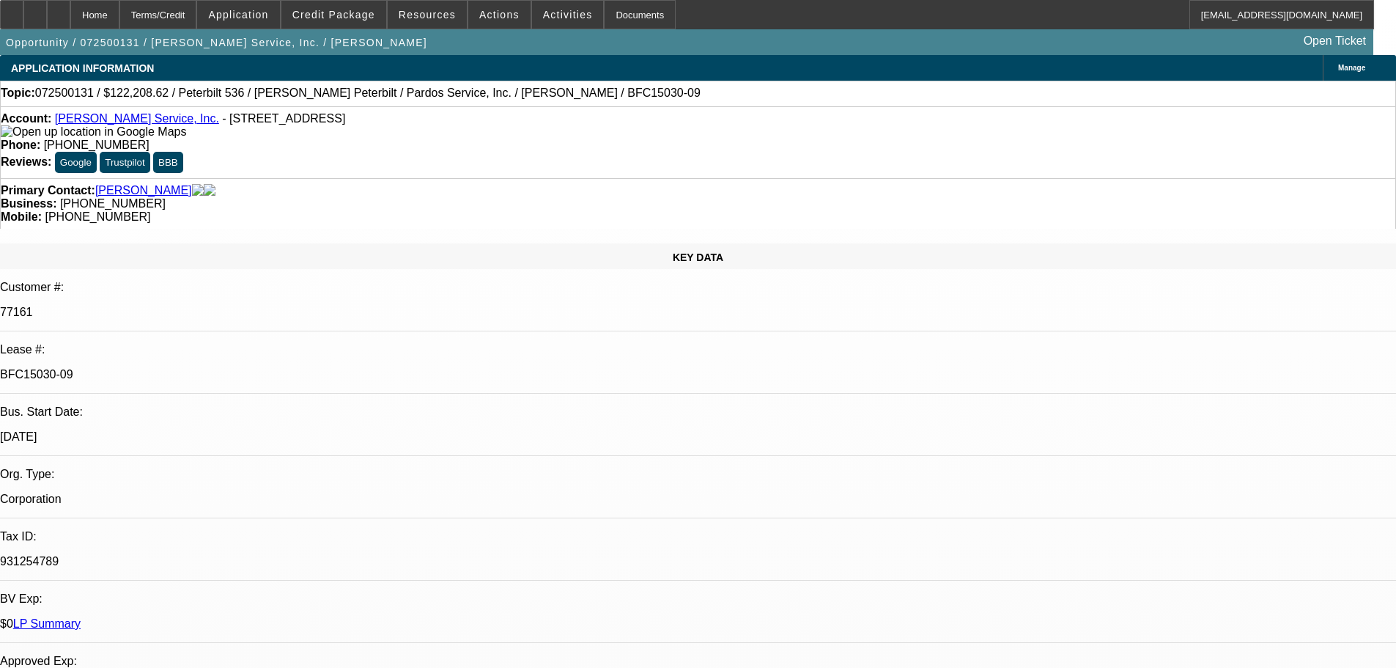
select select "6"
select select "0"
select select "6"
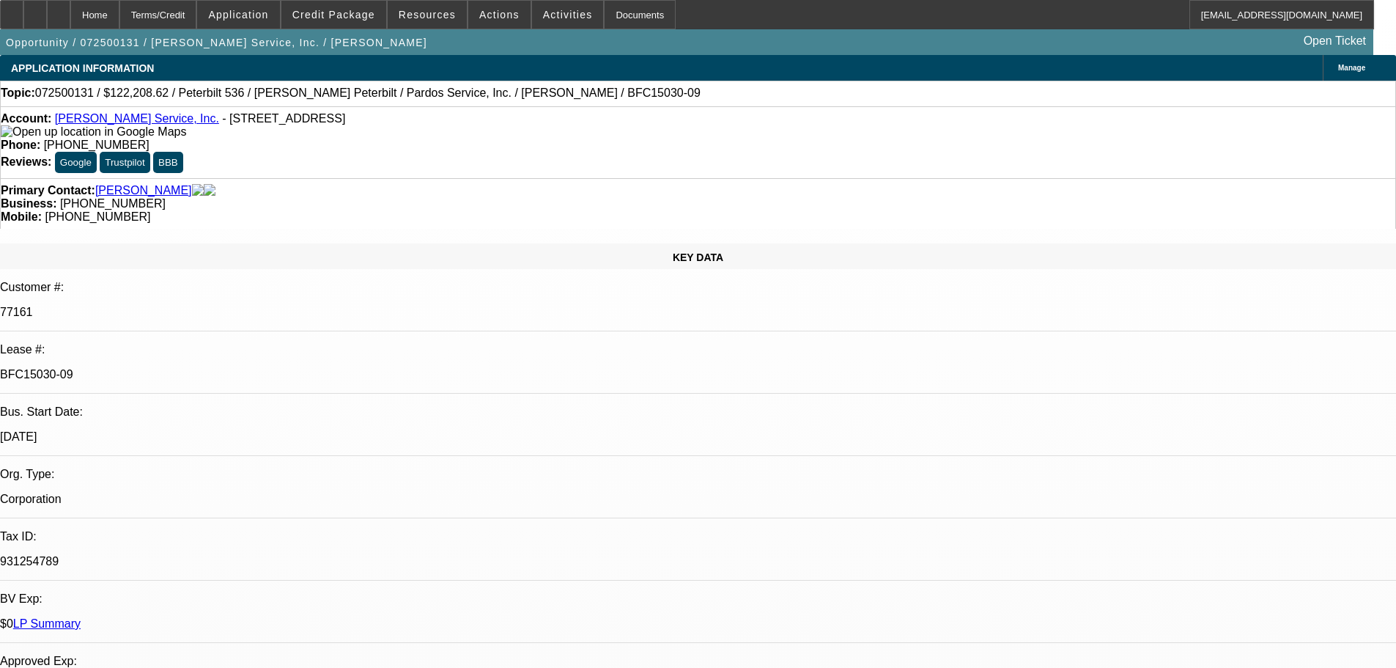
select select "0"
select select "6"
select select "0"
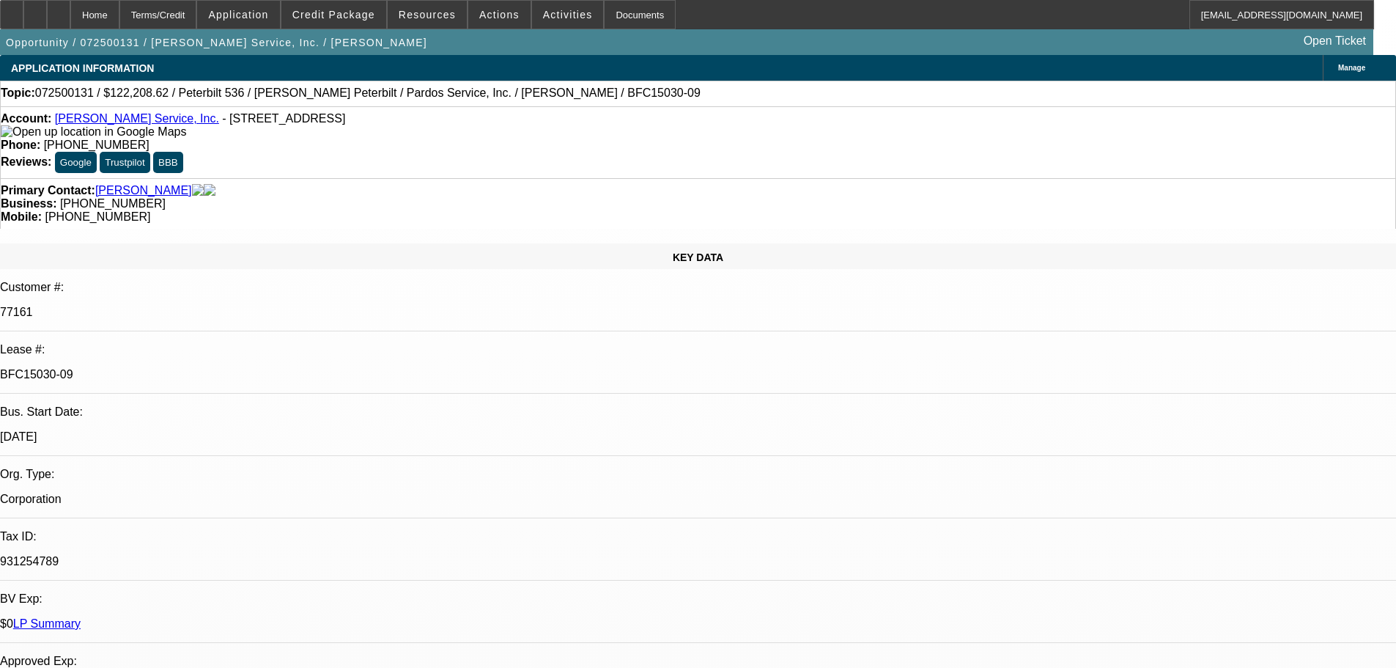
select select "0"
select select "2"
select select "0"
select select "6"
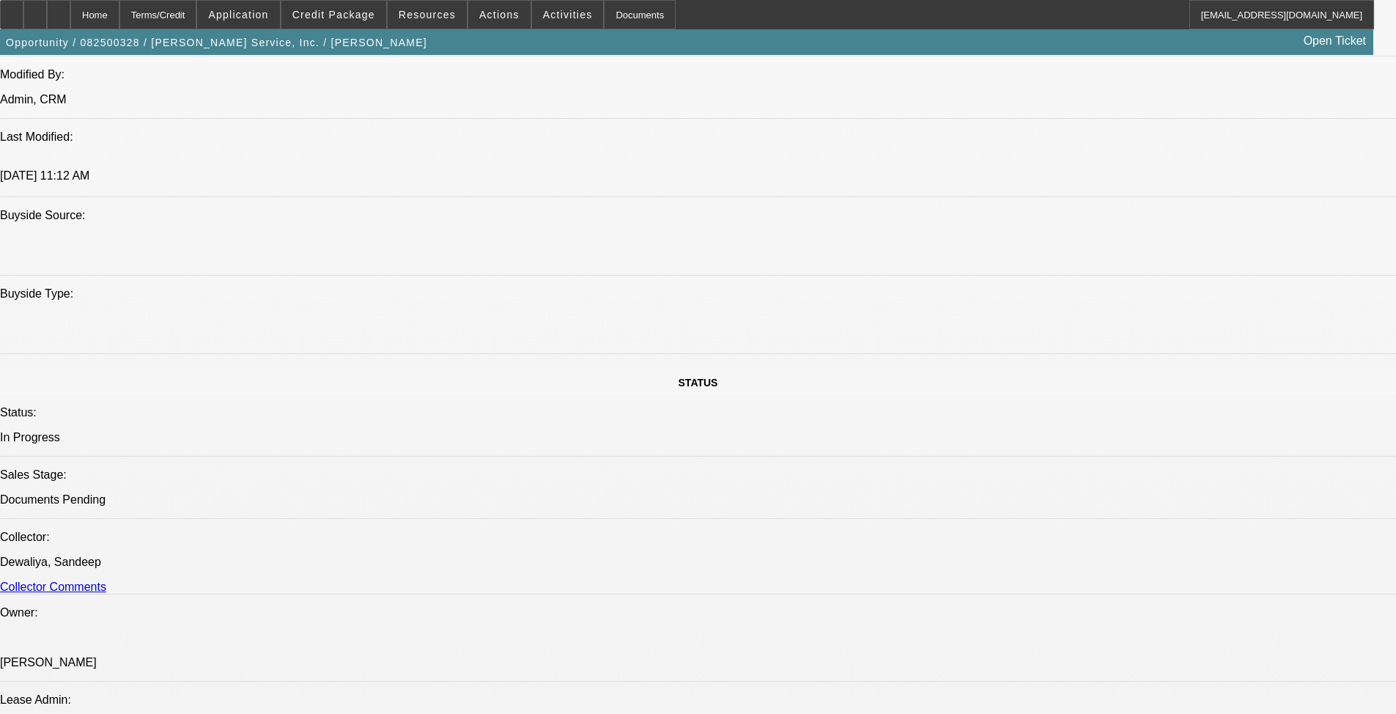
select select "0"
select select "2"
select select "0"
select select "6"
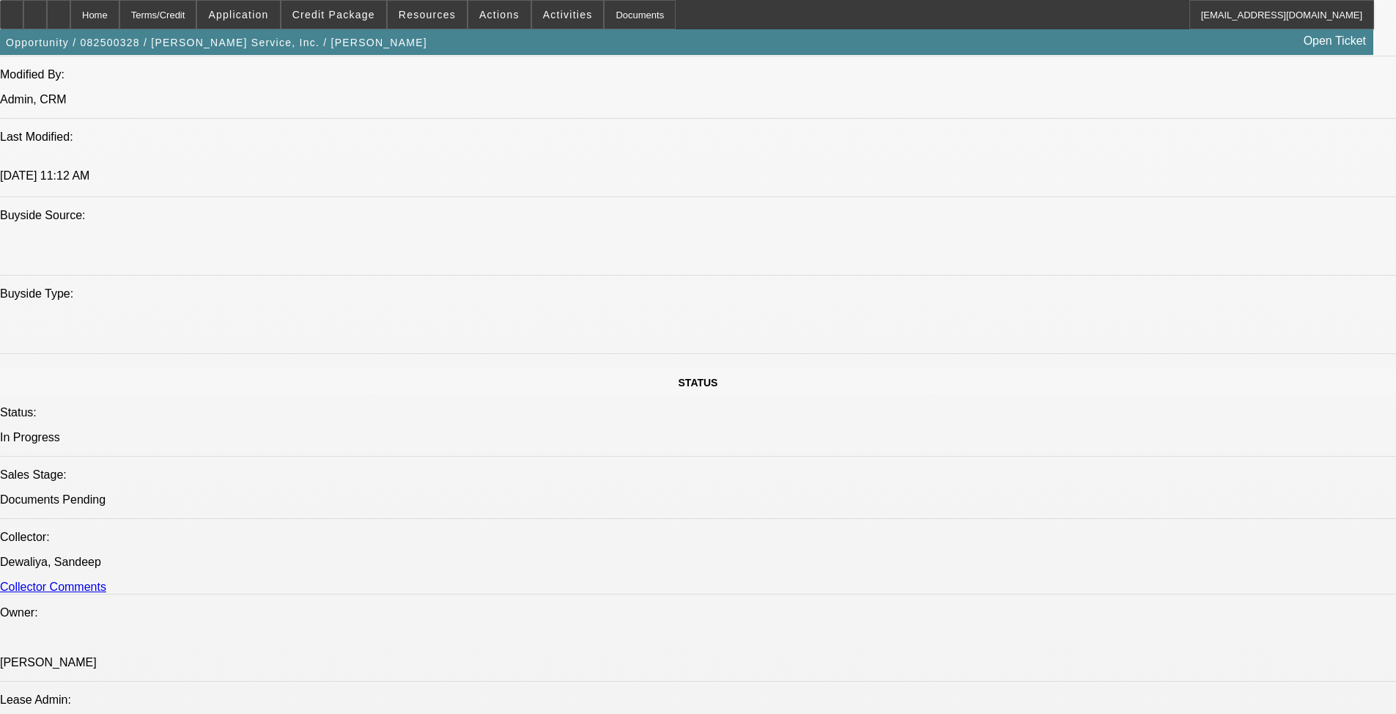
select select "0"
select select "6"
select select "0"
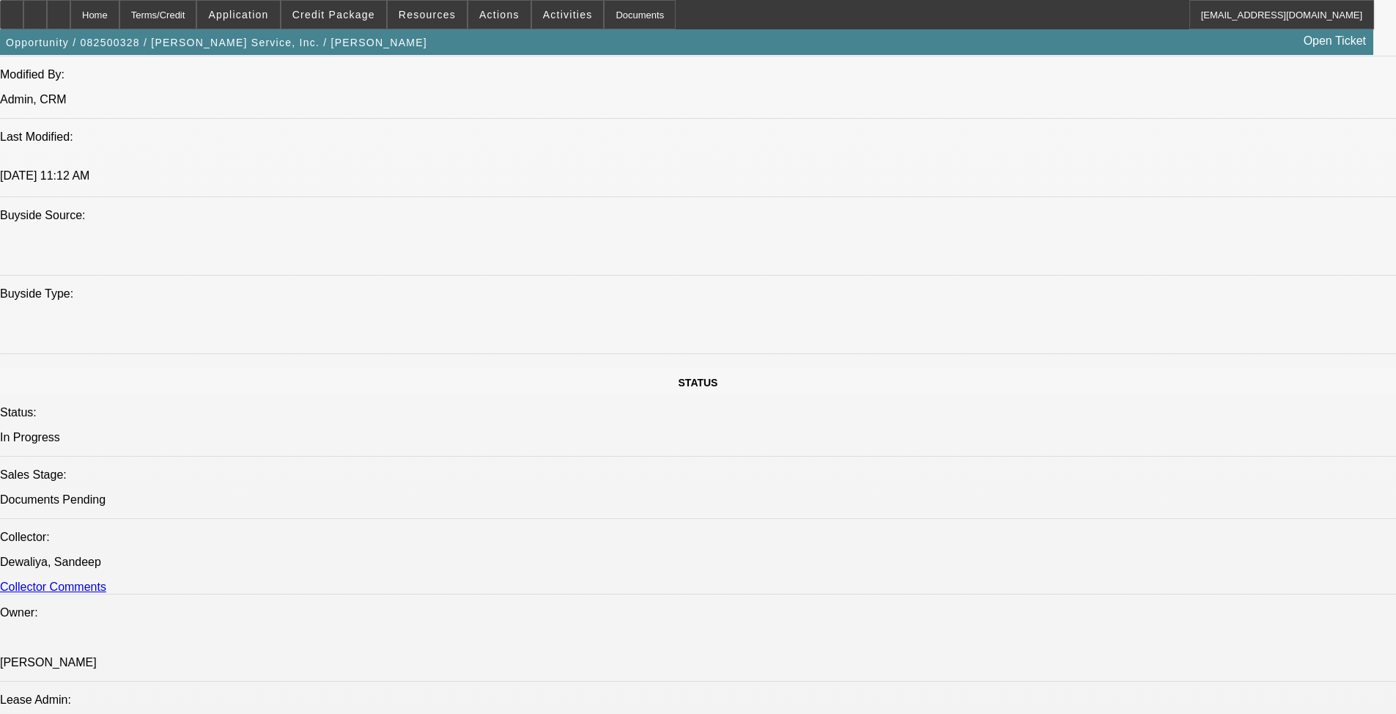
select select "0"
select select "6"
select select "0"
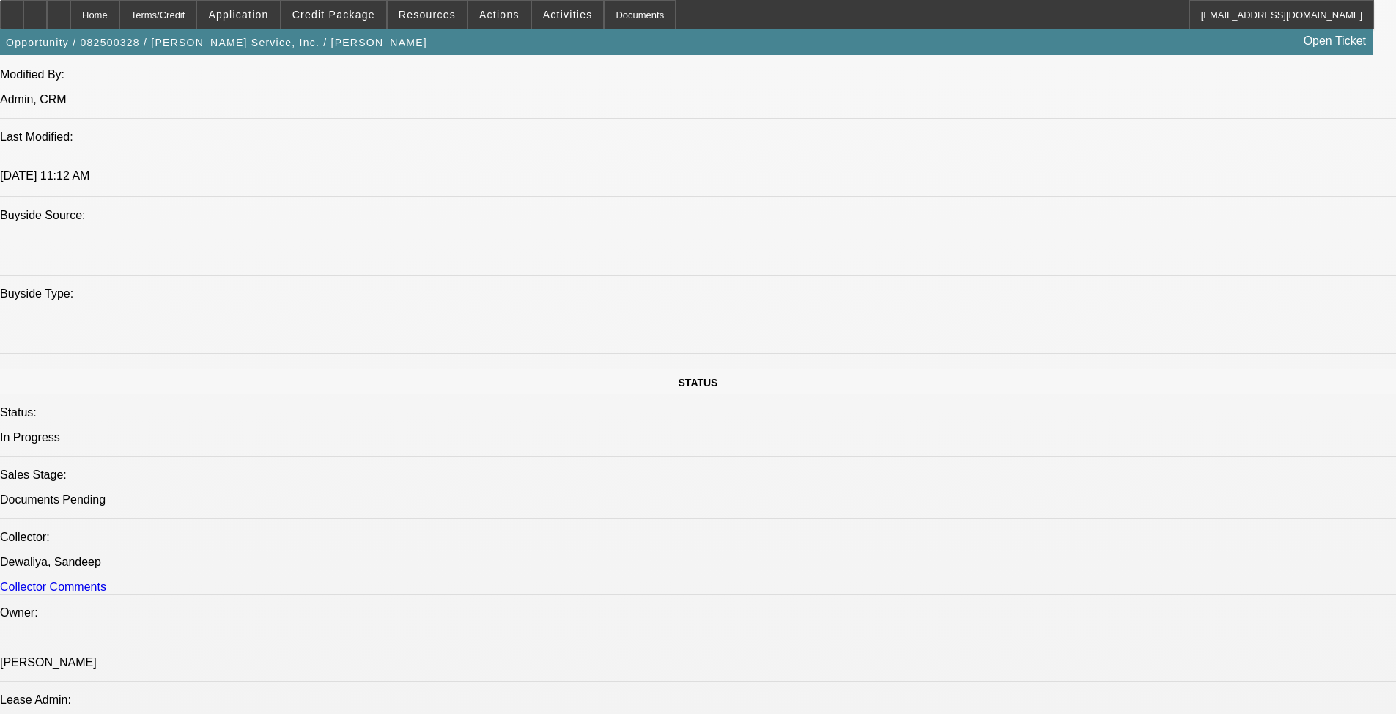
select select "0"
select select "6"
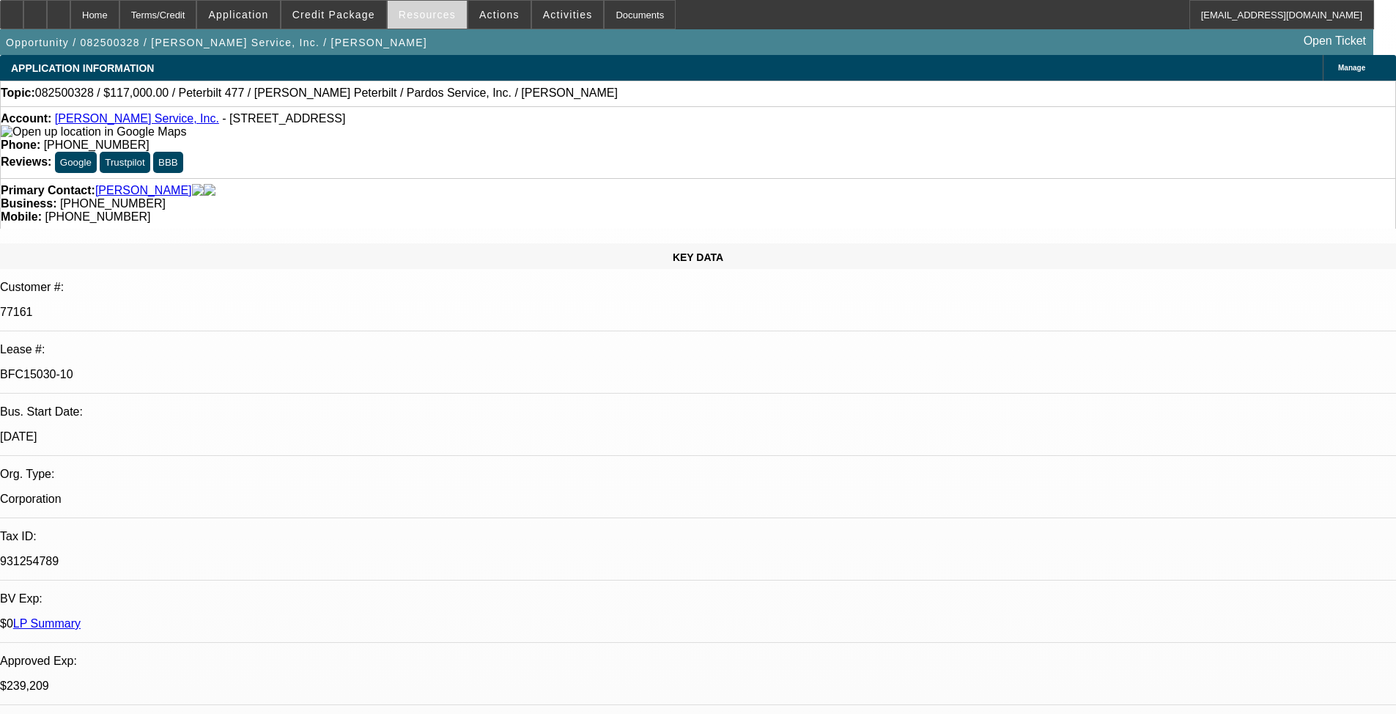
click at [419, 16] on span "Resources" at bounding box center [427, 15] width 57 height 12
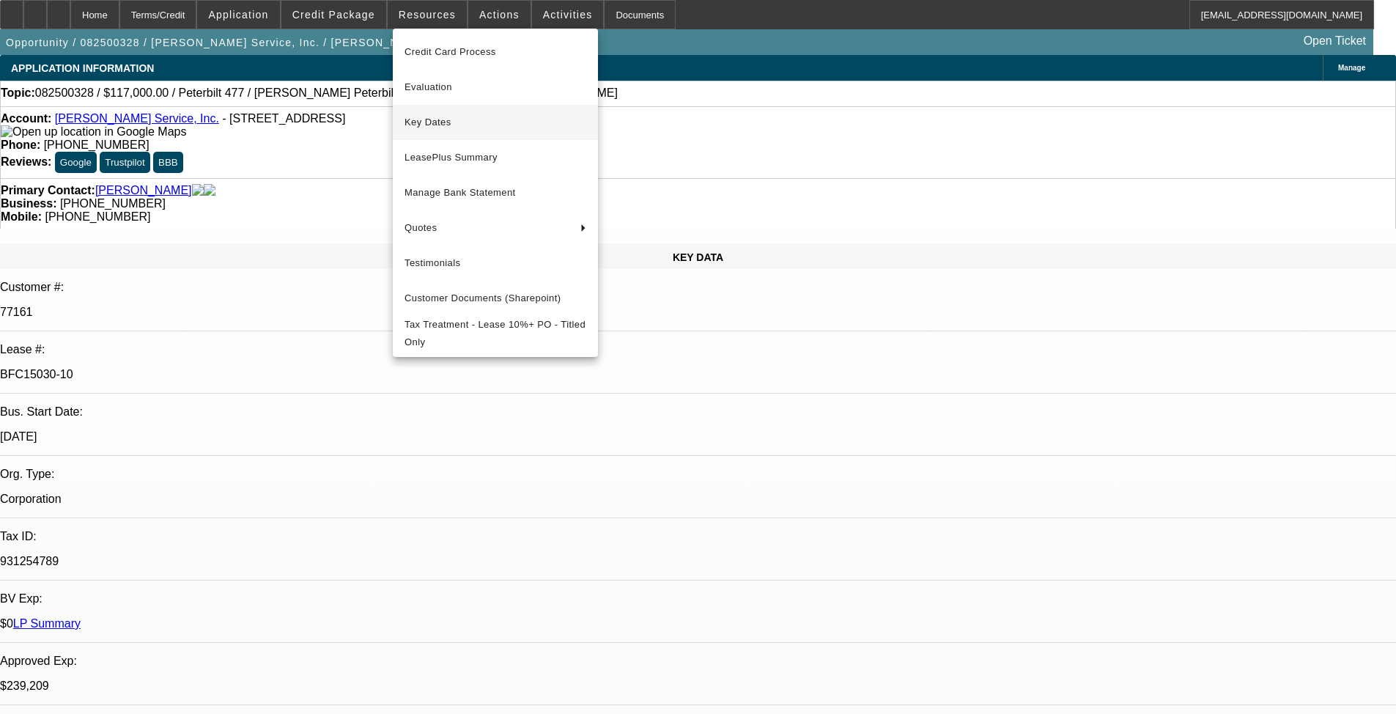
click at [430, 121] on span "Key Dates" at bounding box center [496, 123] width 182 height 18
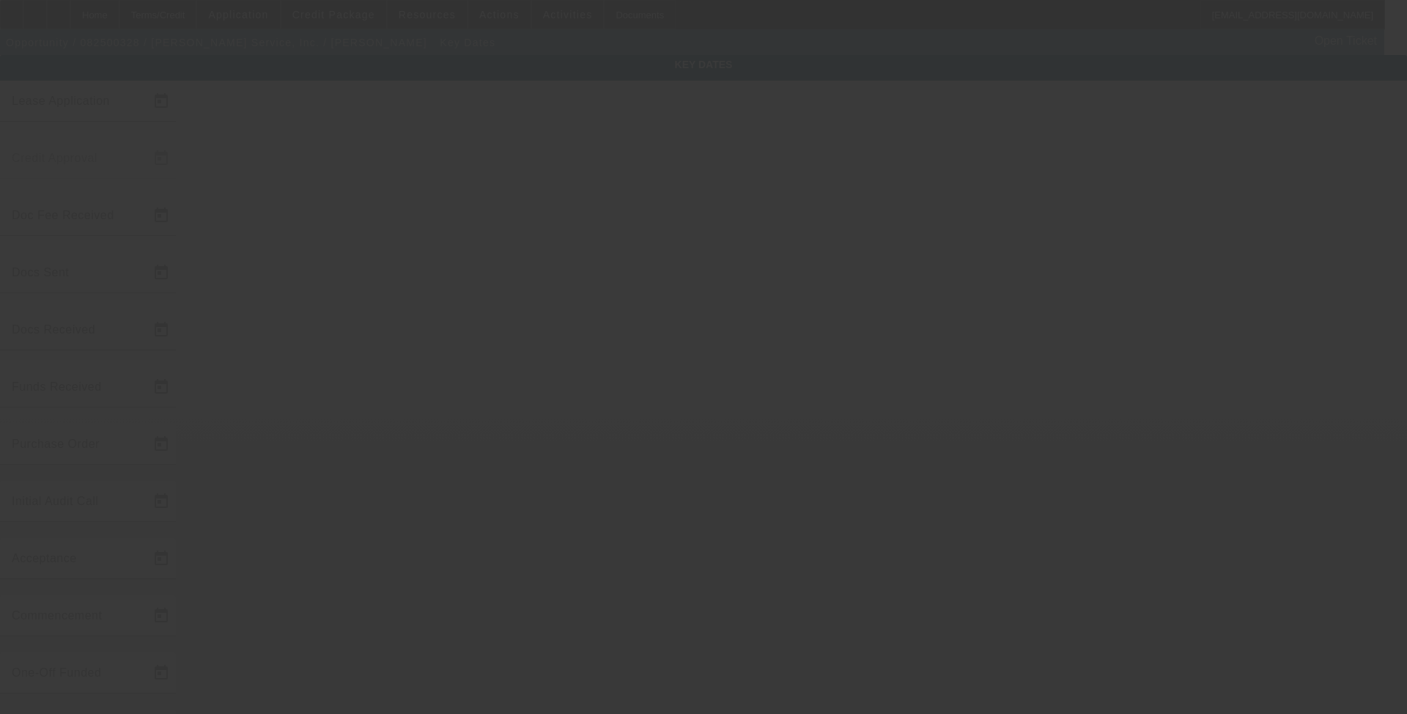
type input "[DATE]"
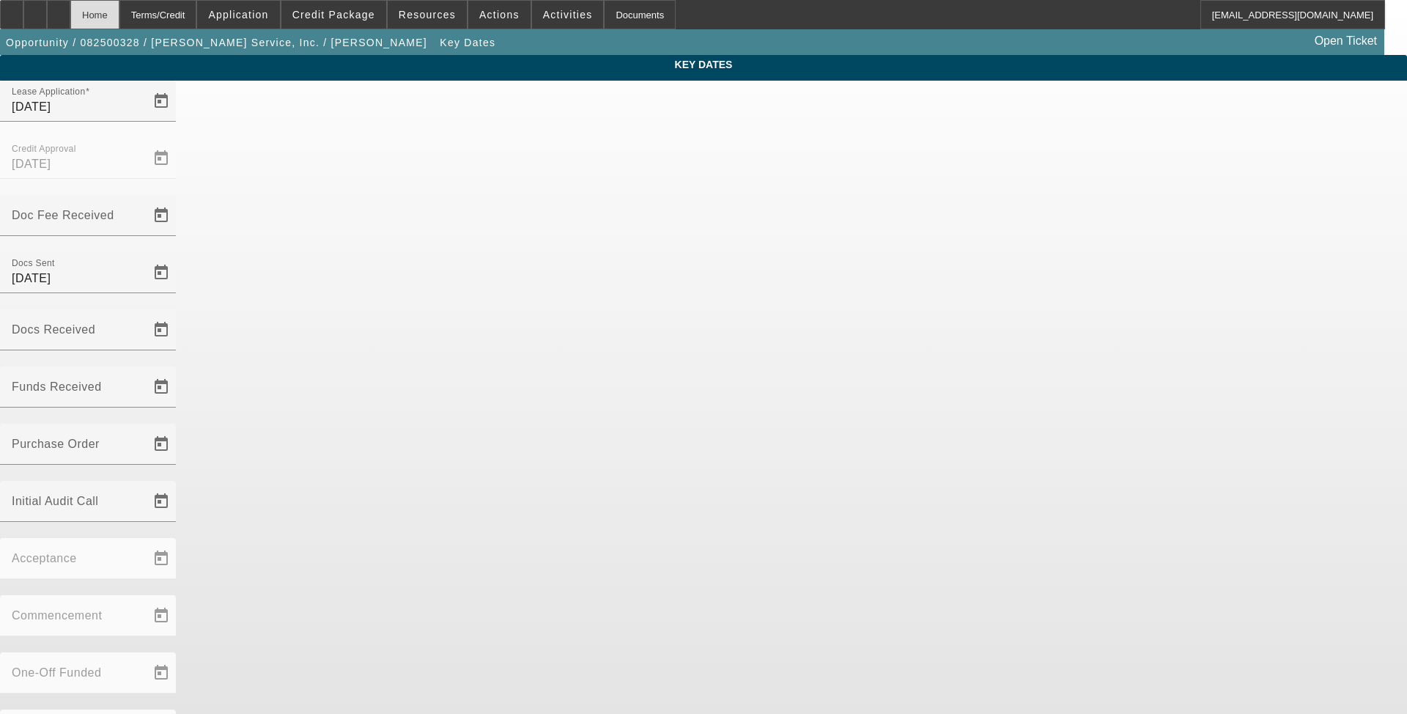
click at [119, 10] on div "Home" at bounding box center [94, 14] width 49 height 29
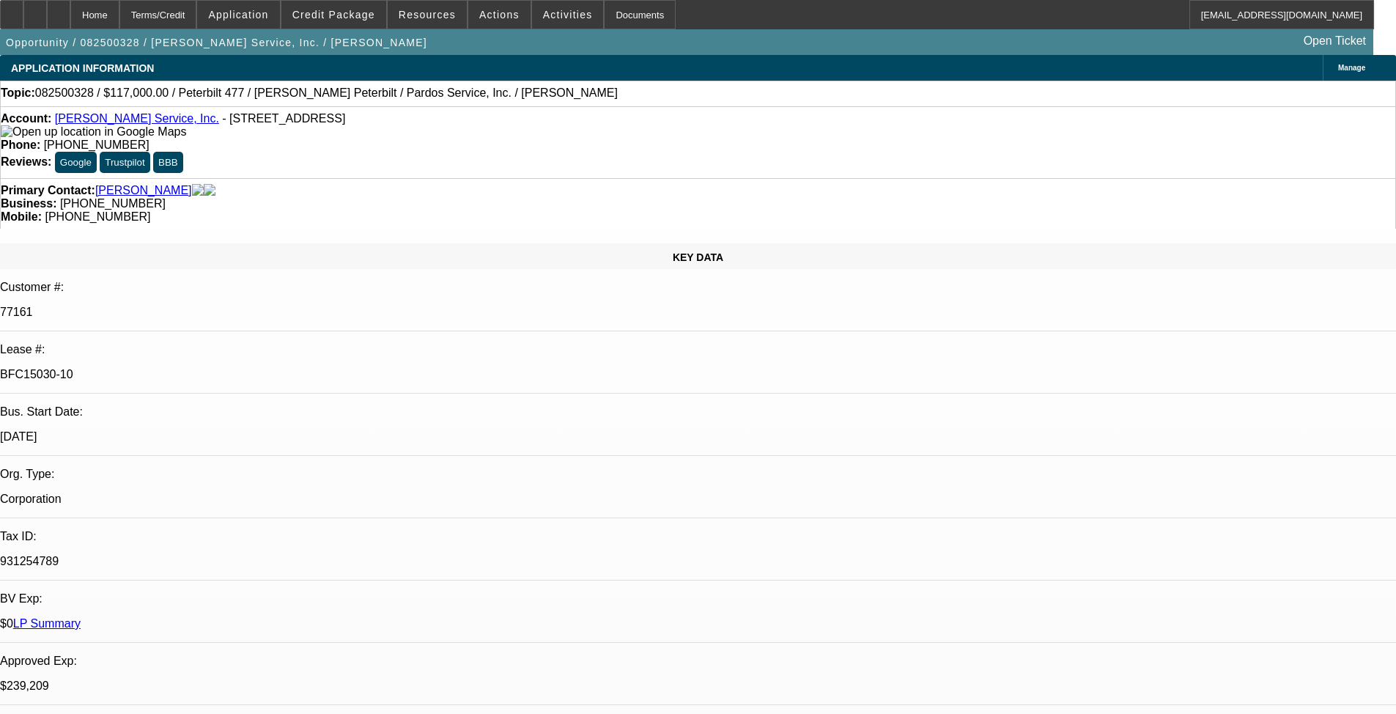
select select "0"
select select "2"
select select "0"
select select "6"
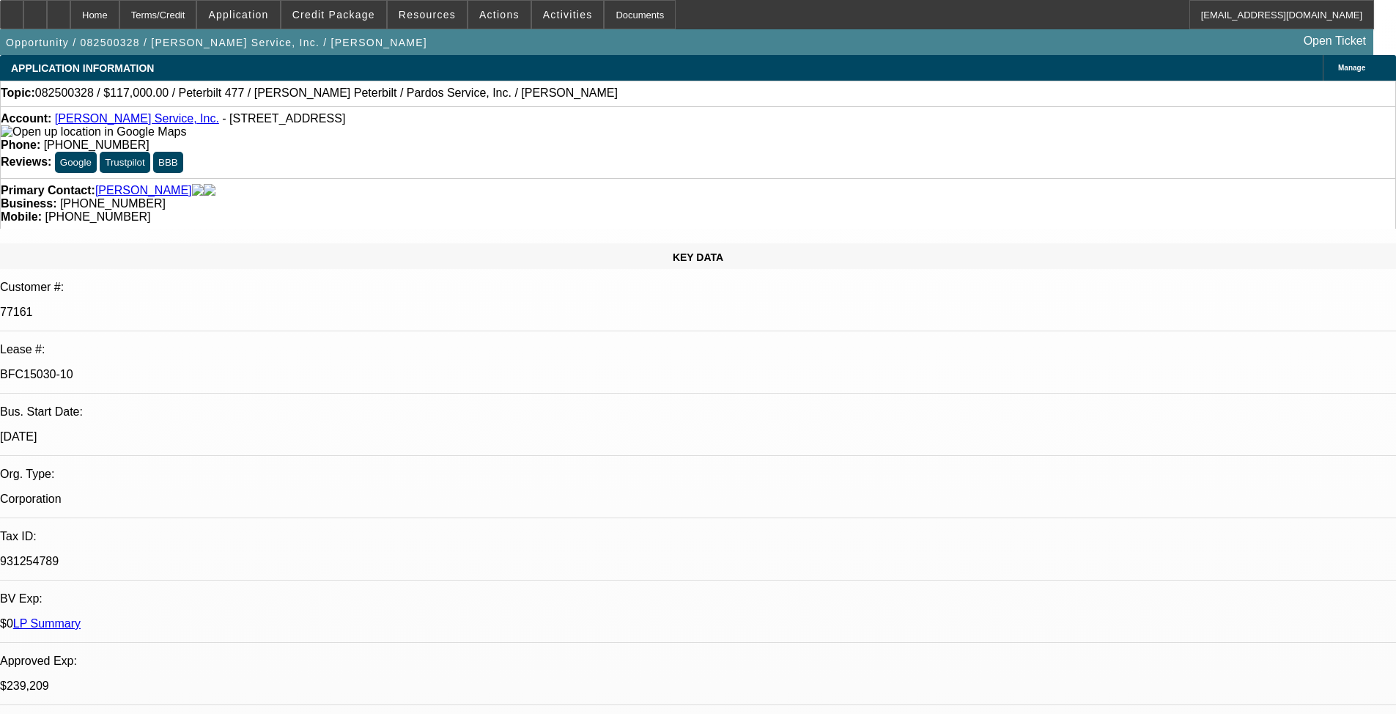
select select "0"
select select "6"
select select "0"
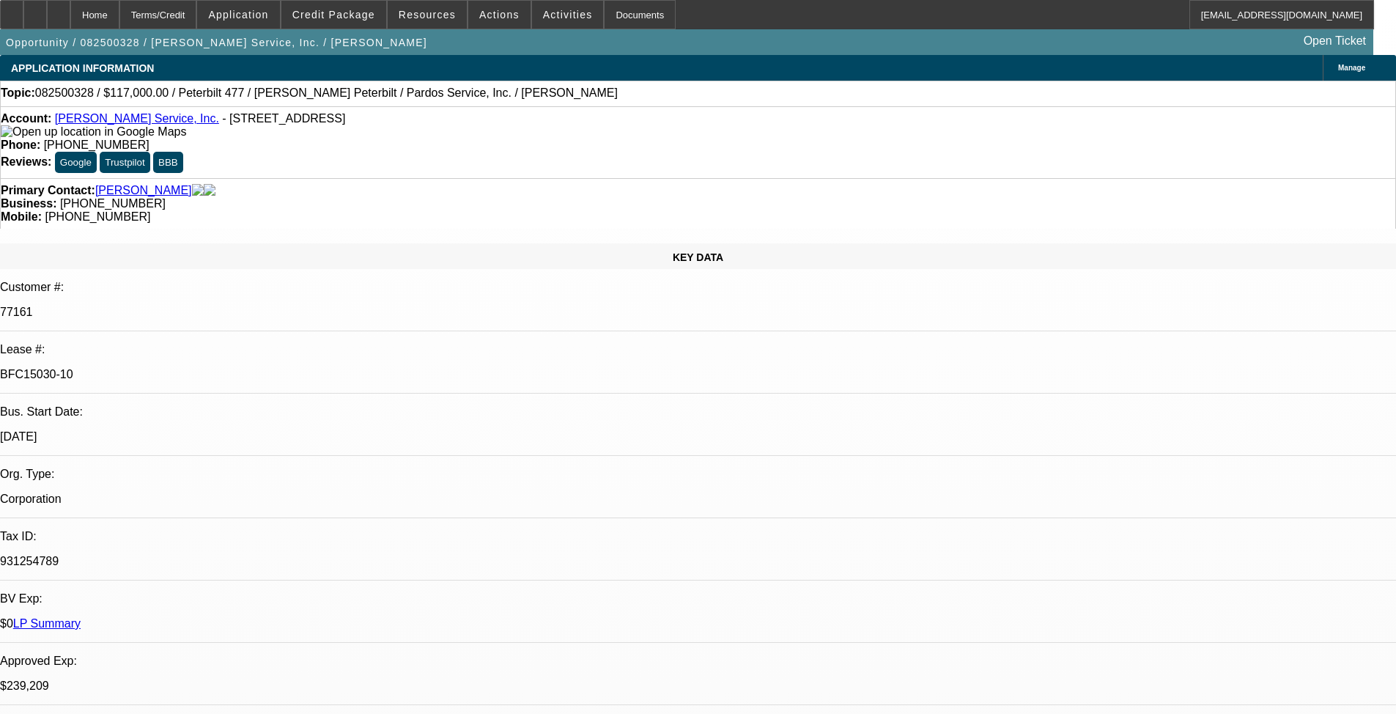
select select "0"
select select "6"
select select "0"
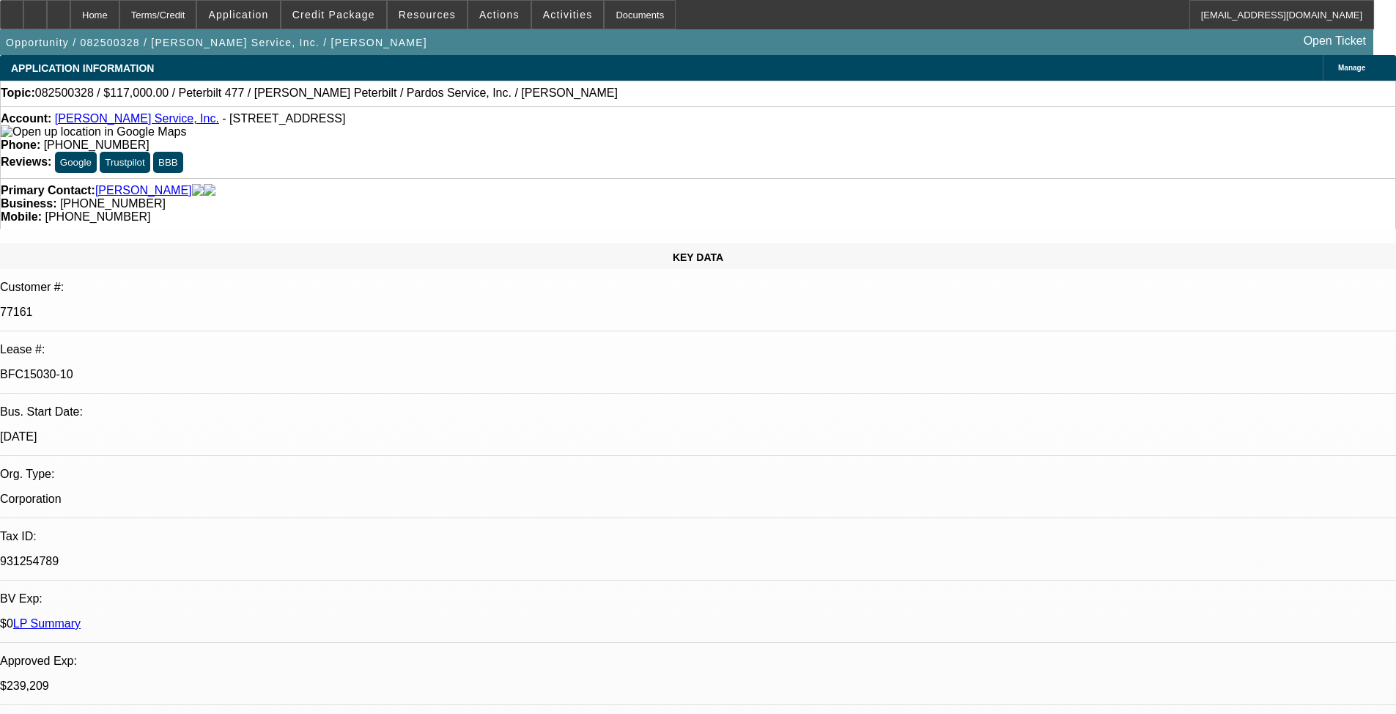
select select "0"
select select "6"
